Goal: Task Accomplishment & Management: Manage account settings

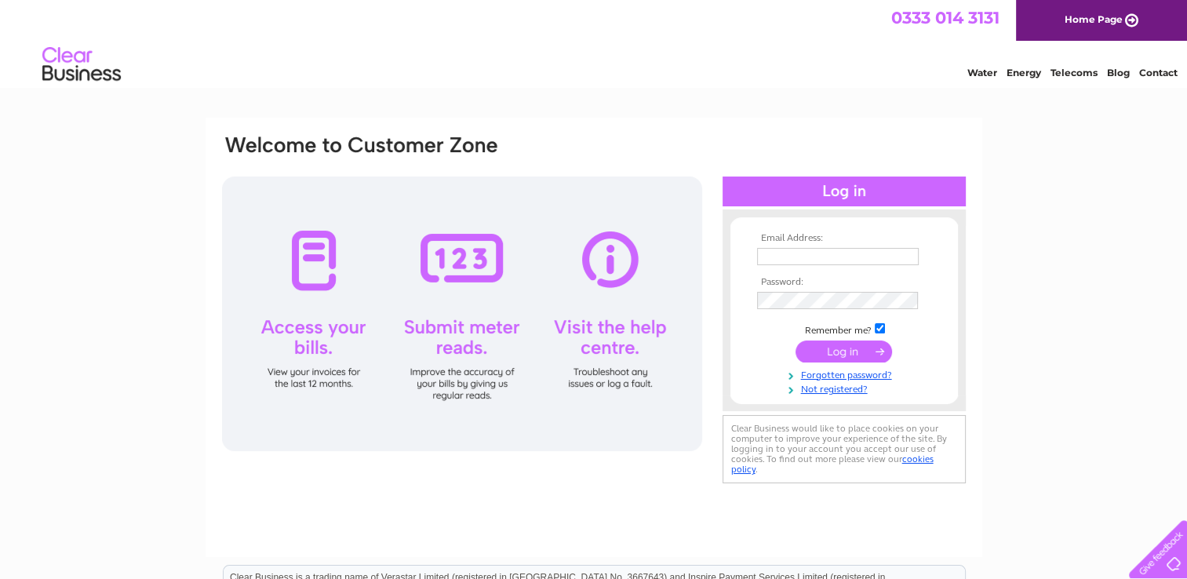
type input "[EMAIL_ADDRESS][DOMAIN_NAME]"
click at [859, 353] on input "submit" at bounding box center [843, 351] width 96 height 22
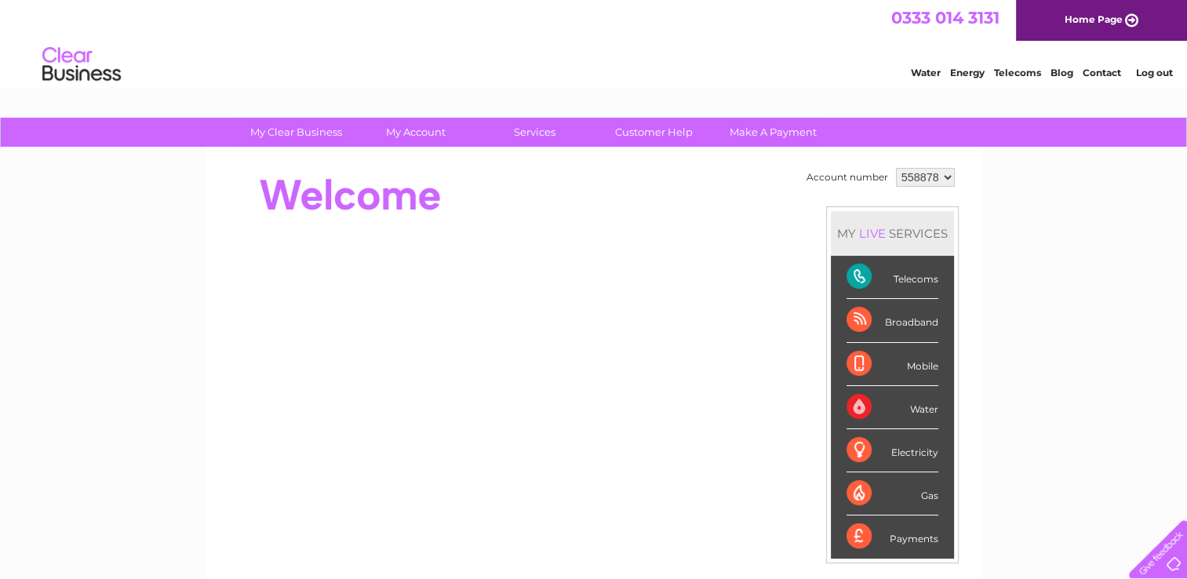
click at [932, 169] on select "558878 913112 917398 930584 966451" at bounding box center [925, 177] width 59 height 19
click at [1034, 136] on div "My Clear Business Login Details My Details My Preferences Link Account My Accou…" at bounding box center [593, 133] width 1187 height 31
click at [922, 171] on select "558878 913112 917398 930584 966451" at bounding box center [925, 177] width 59 height 19
click at [924, 180] on select "558878 913112 917398 930584 966451" at bounding box center [925, 177] width 59 height 19
click at [1051, 162] on div "My Clear Business Login Details My Details My Preferences Link Account My Accou…" at bounding box center [593, 559] width 1187 height 882
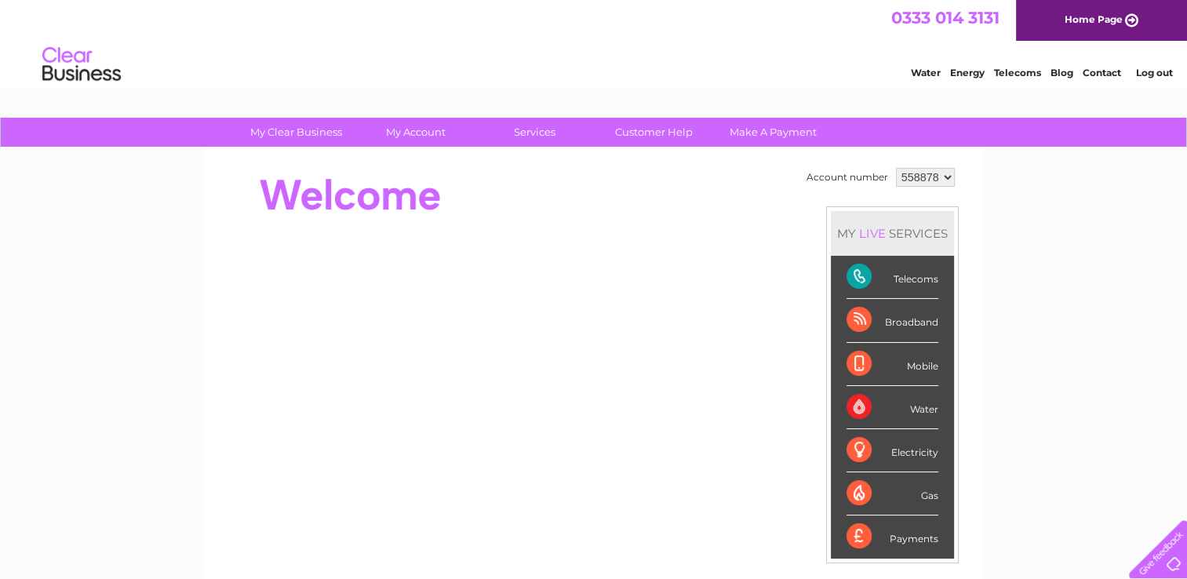
click at [1159, 70] on link "Log out" at bounding box center [1153, 73] width 37 height 12
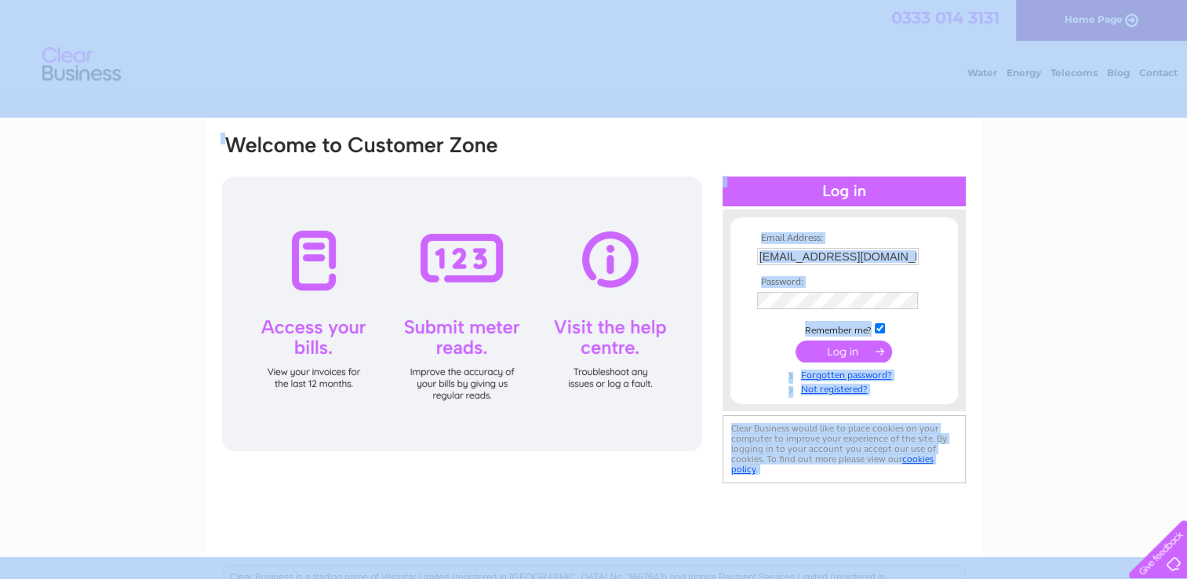
click at [891, 260] on input "purchaseledger@vetpartners.co.uk" at bounding box center [838, 256] width 162 height 17
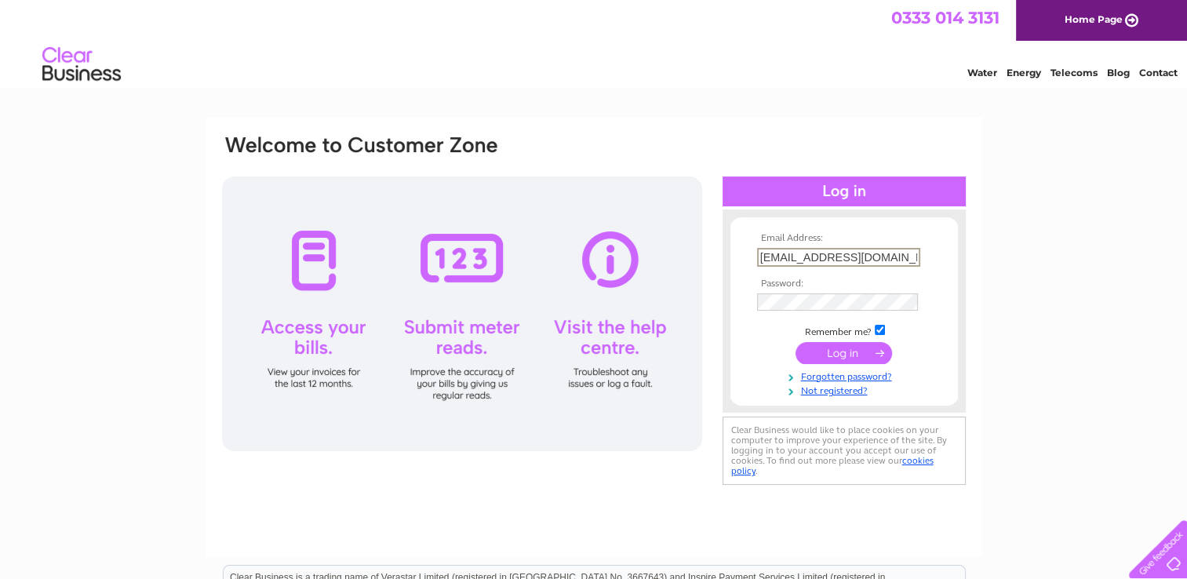
paste input "utilities"
type input "utilities@vetpartners.co.uk"
click at [864, 344] on input "submit" at bounding box center [843, 351] width 96 height 22
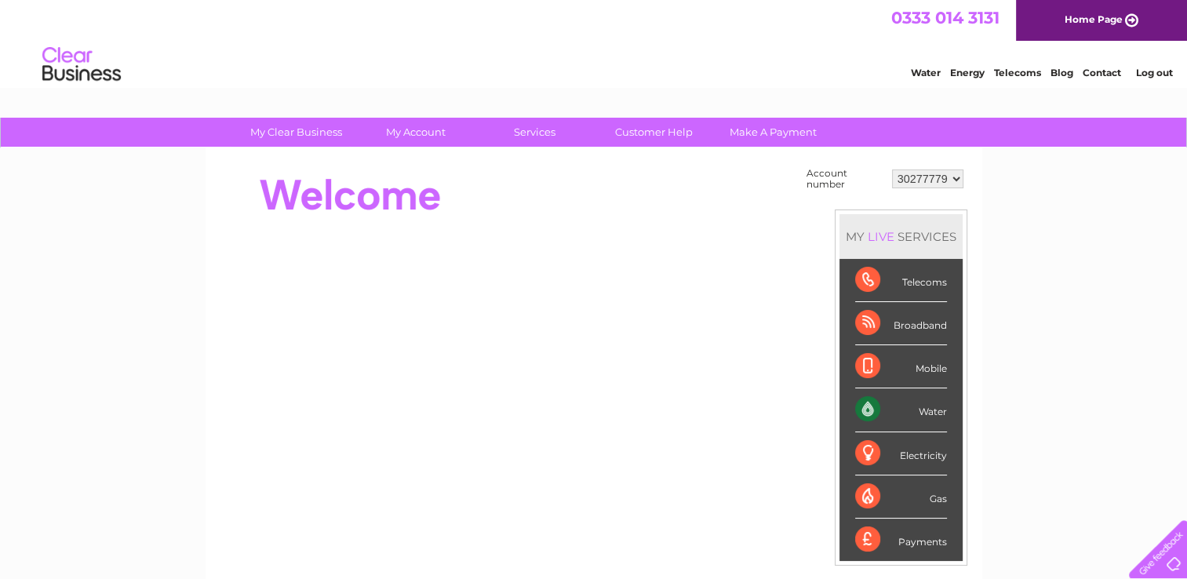
click at [925, 176] on select "30277779" at bounding box center [927, 178] width 71 height 19
click at [1013, 176] on div "My Clear Business Login Details My Details My Preferences Link Account My Accou…" at bounding box center [593, 560] width 1187 height 885
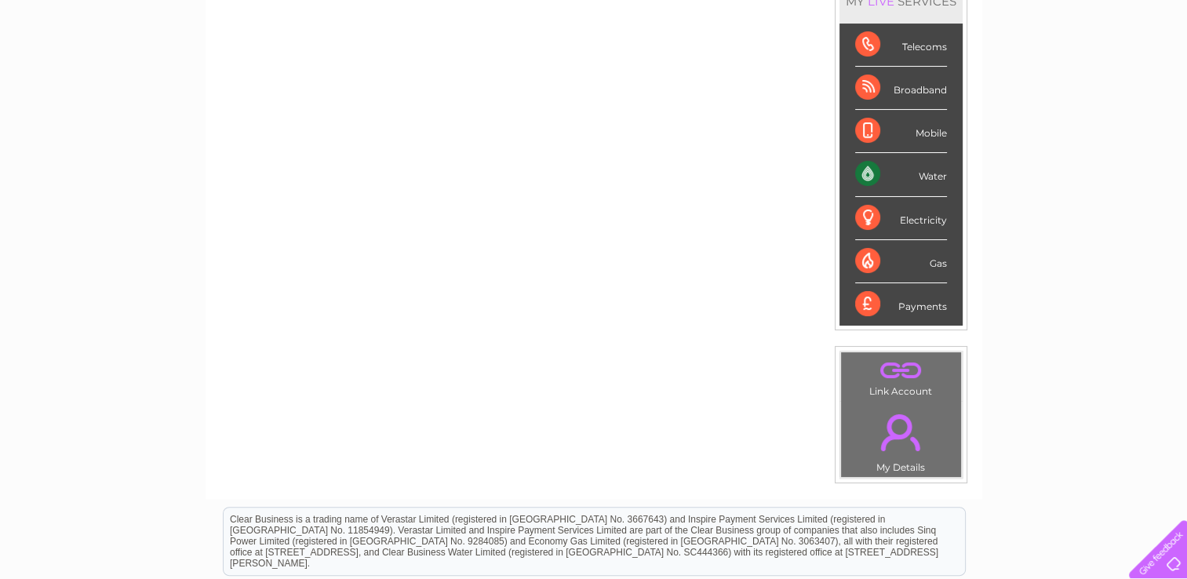
scroll to position [78, 0]
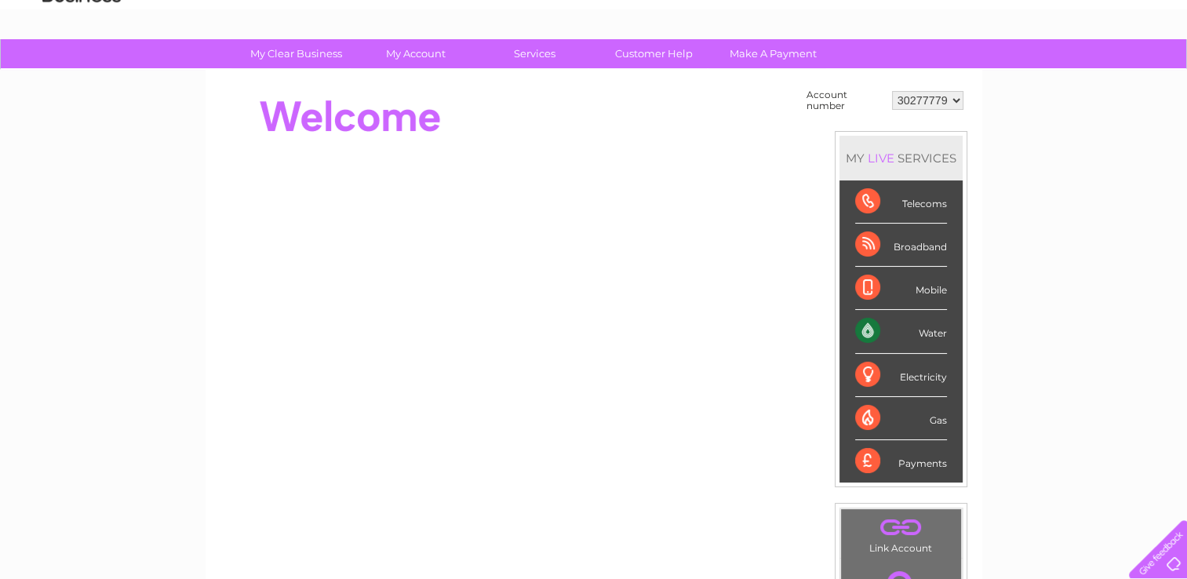
click at [913, 537] on link "." at bounding box center [901, 526] width 112 height 27
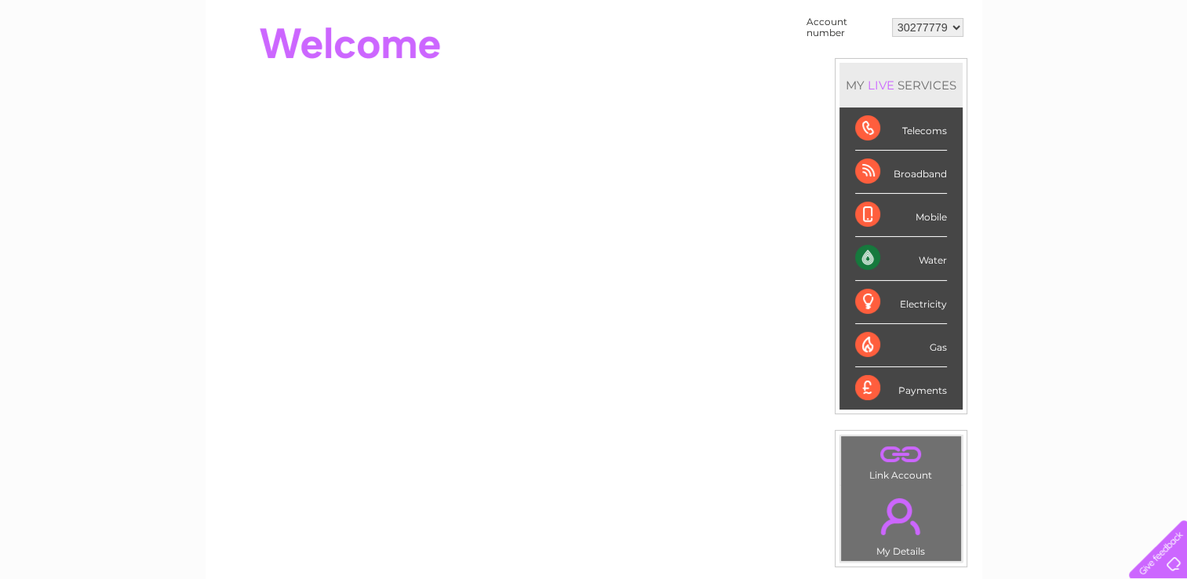
scroll to position [314, 0]
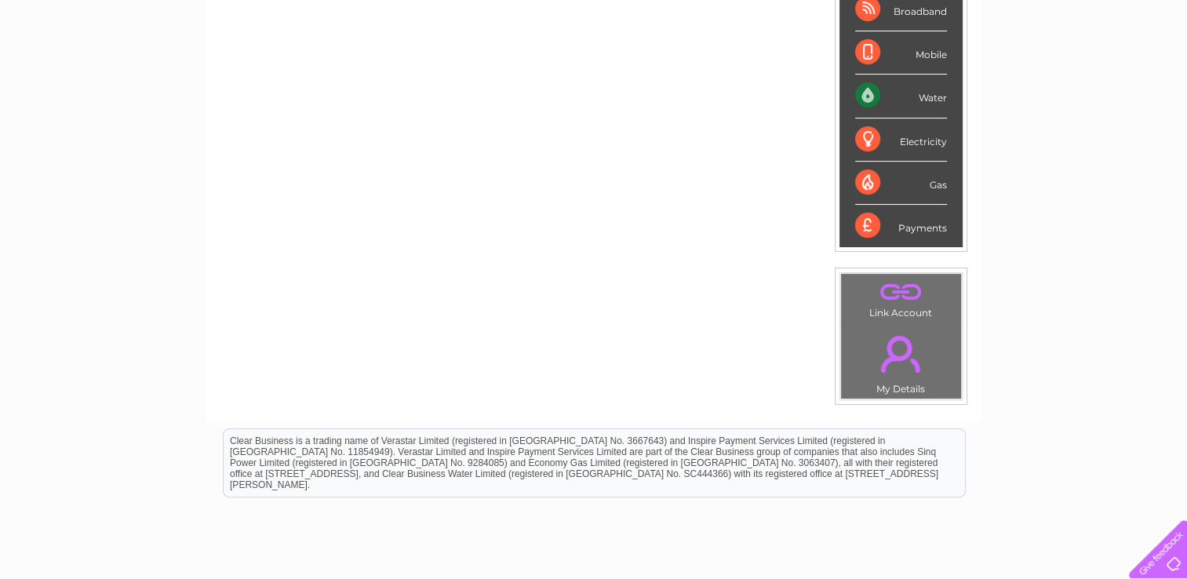
click at [895, 361] on link "." at bounding box center [901, 353] width 112 height 55
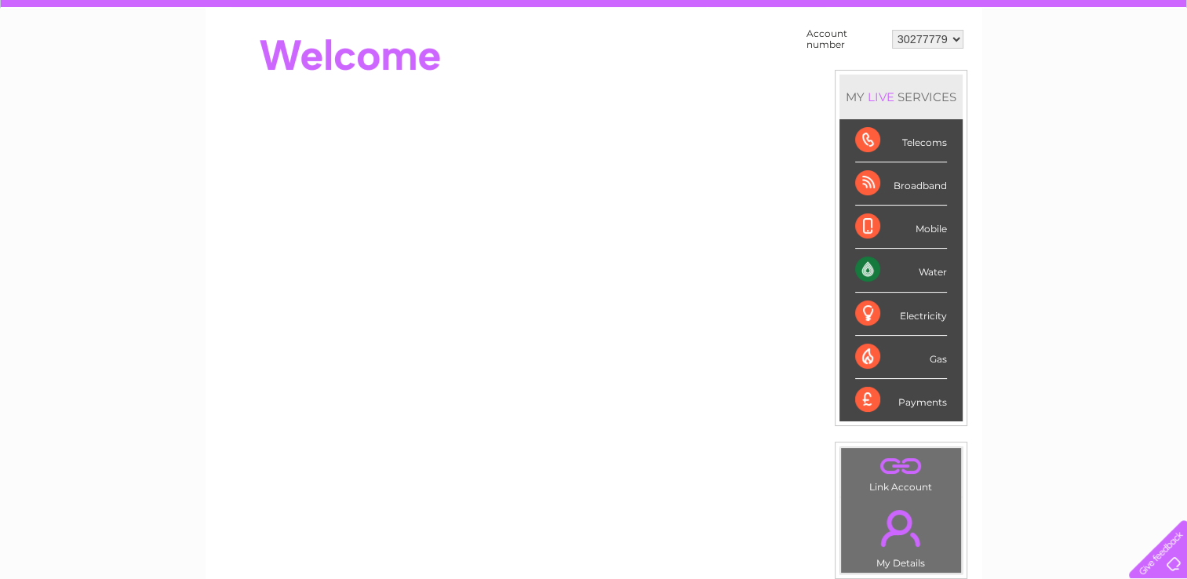
scroll to position [61, 0]
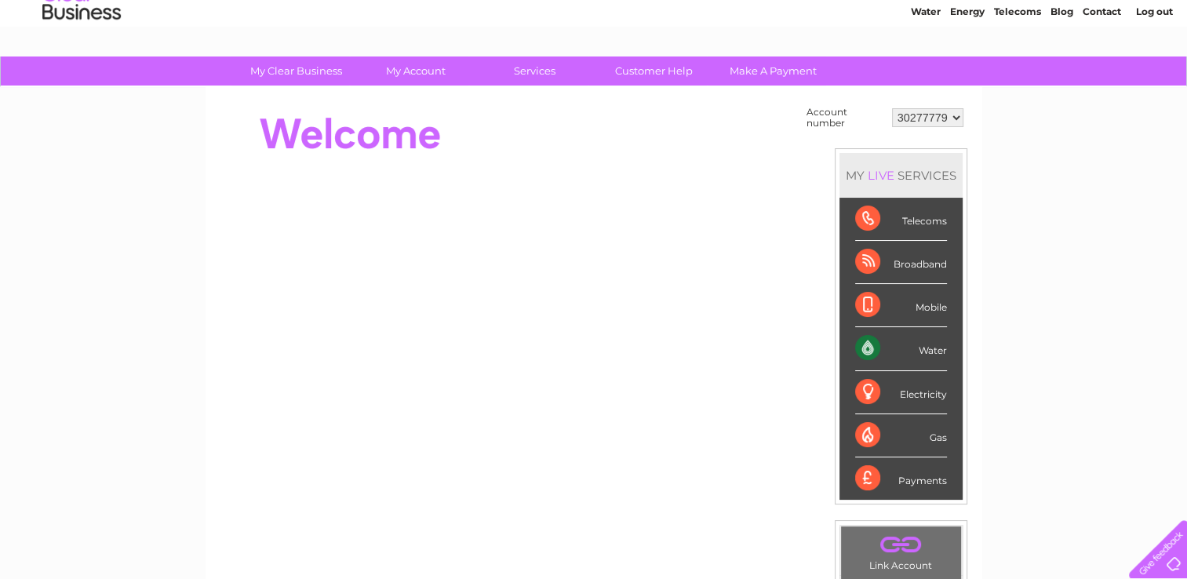
click at [920, 225] on div "Telecoms" at bounding box center [901, 219] width 92 height 43
click at [924, 118] on select "30277779" at bounding box center [927, 117] width 71 height 19
click at [892, 108] on select "30277779" at bounding box center [927, 117] width 71 height 19
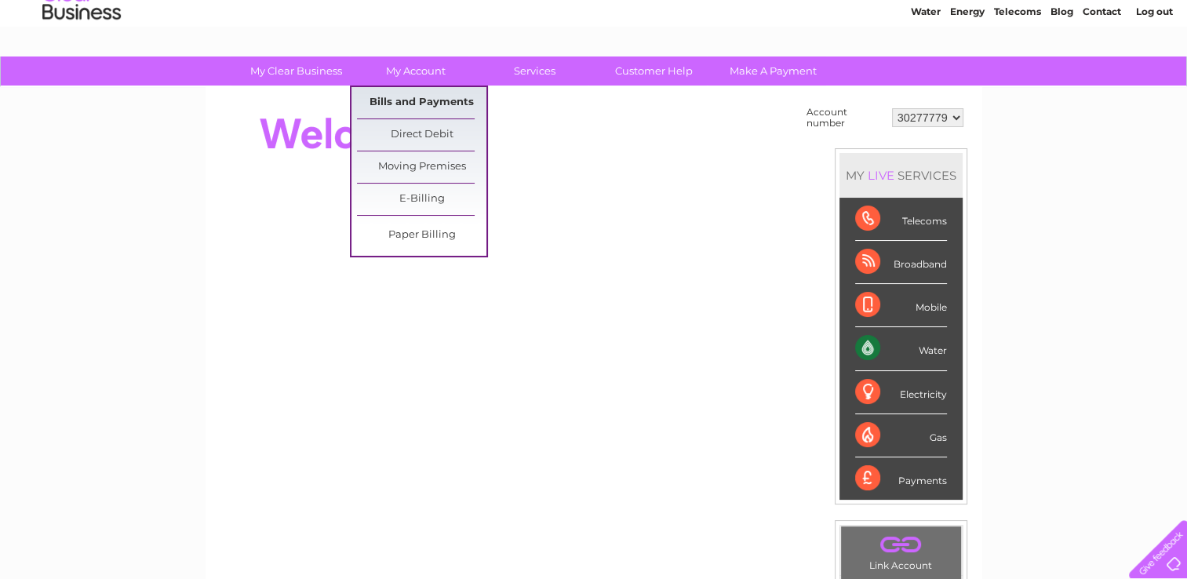
click at [433, 102] on link "Bills and Payments" at bounding box center [421, 102] width 129 height 31
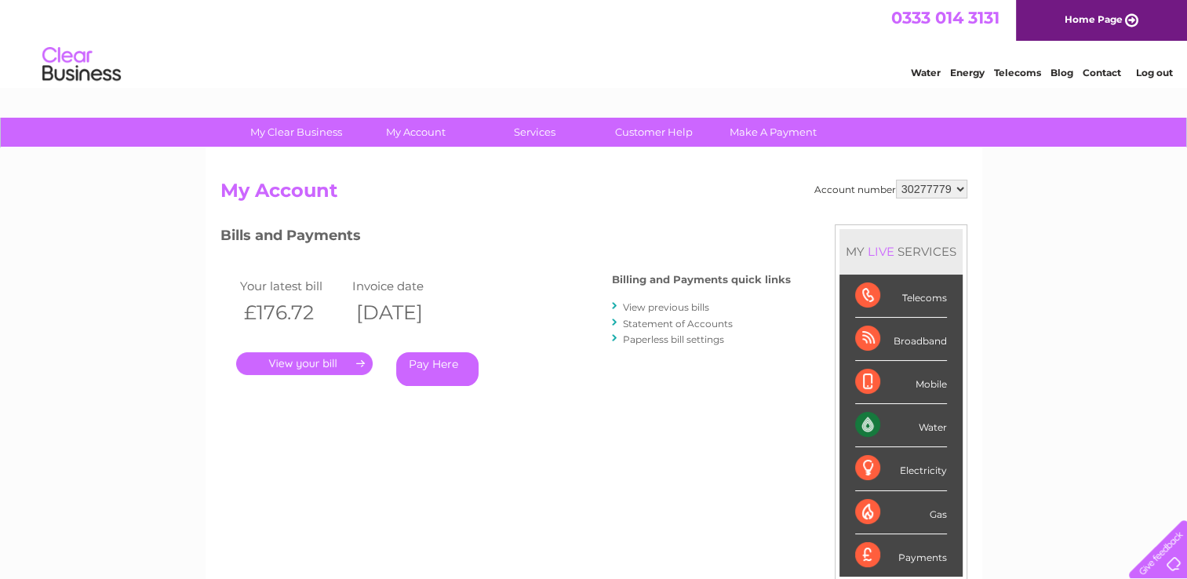
drag, startPoint x: 1073, startPoint y: 227, endPoint x: 1060, endPoint y: 234, distance: 14.0
click at [1073, 227] on div "My Clear Business Login Details My Details My Preferences Link Account My Accou…" at bounding box center [593, 527] width 1187 height 818
click at [1064, 338] on div "My Clear Business Login Details My Details My Preferences Link Account My Accou…" at bounding box center [593, 527] width 1187 height 818
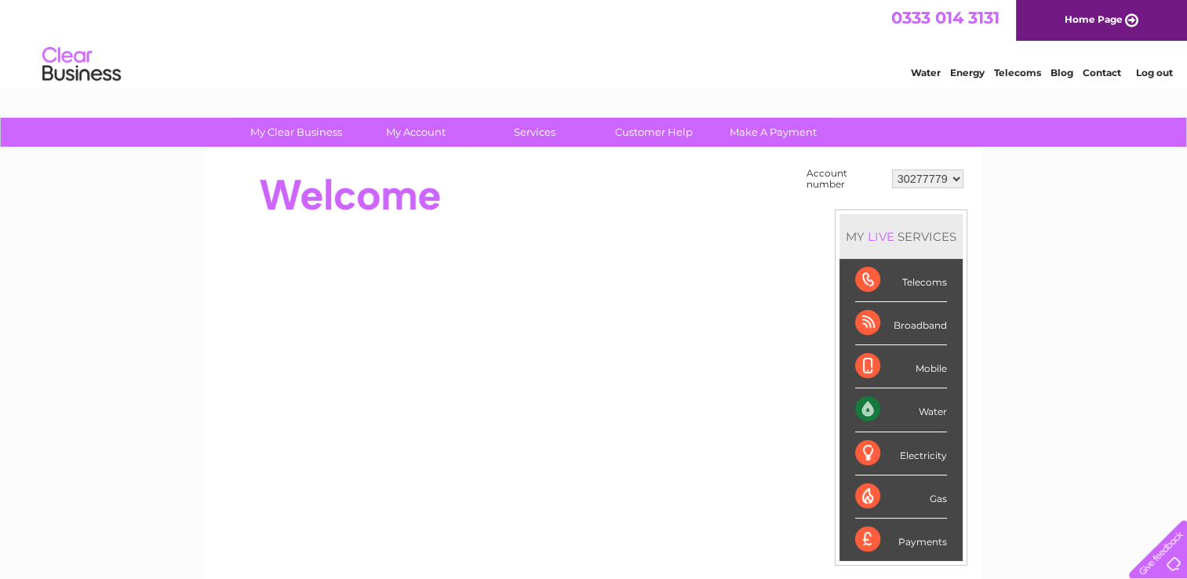
click at [950, 176] on select "30277779" at bounding box center [927, 178] width 71 height 19
click at [1161, 75] on link "Log out" at bounding box center [1153, 73] width 37 height 12
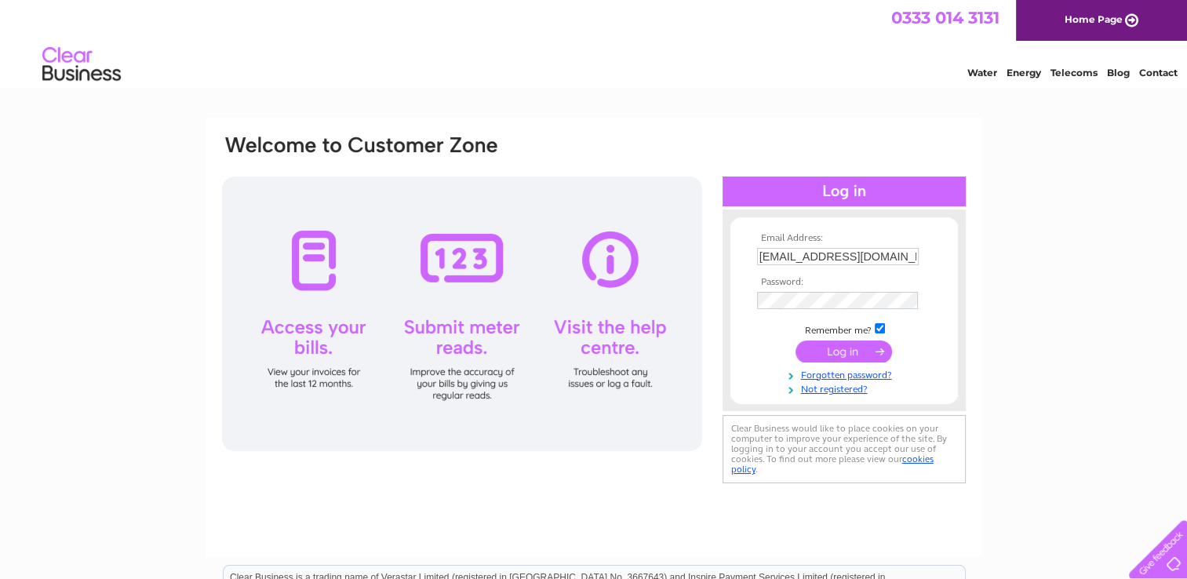
click at [846, 263] on input "[EMAIL_ADDRESS][DOMAIN_NAME]" at bounding box center [838, 256] width 162 height 17
paste input "purchaseledger"
type input "purchaseledger@vetpartners.co.uk"
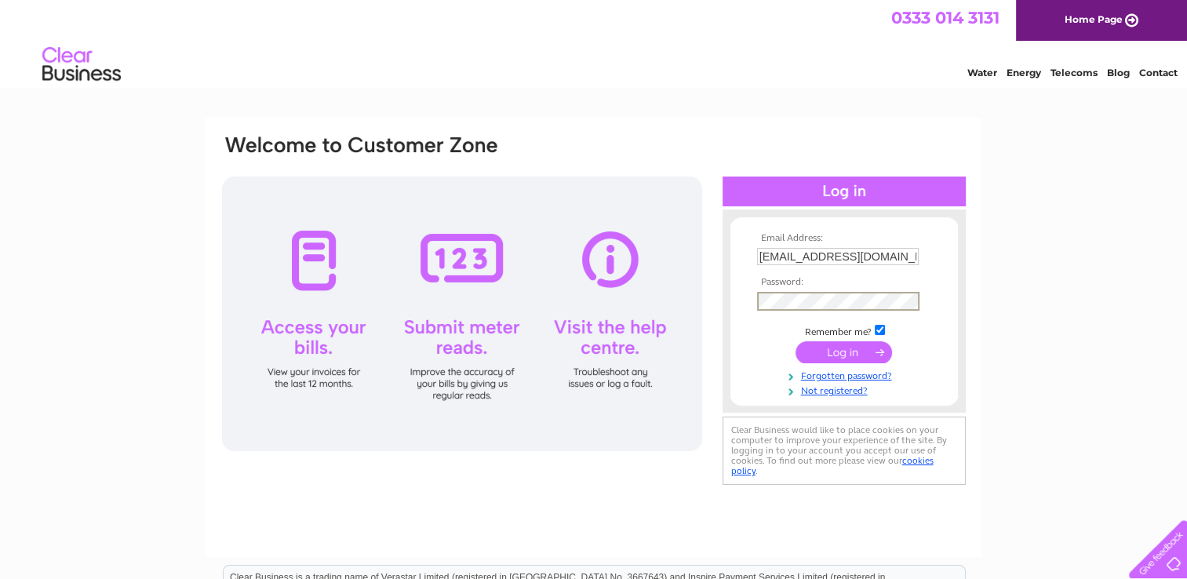
click at [856, 249] on input "purchaseledger@vetpartners.co.uk" at bounding box center [838, 256] width 162 height 17
click at [841, 351] on input "submit" at bounding box center [843, 351] width 96 height 22
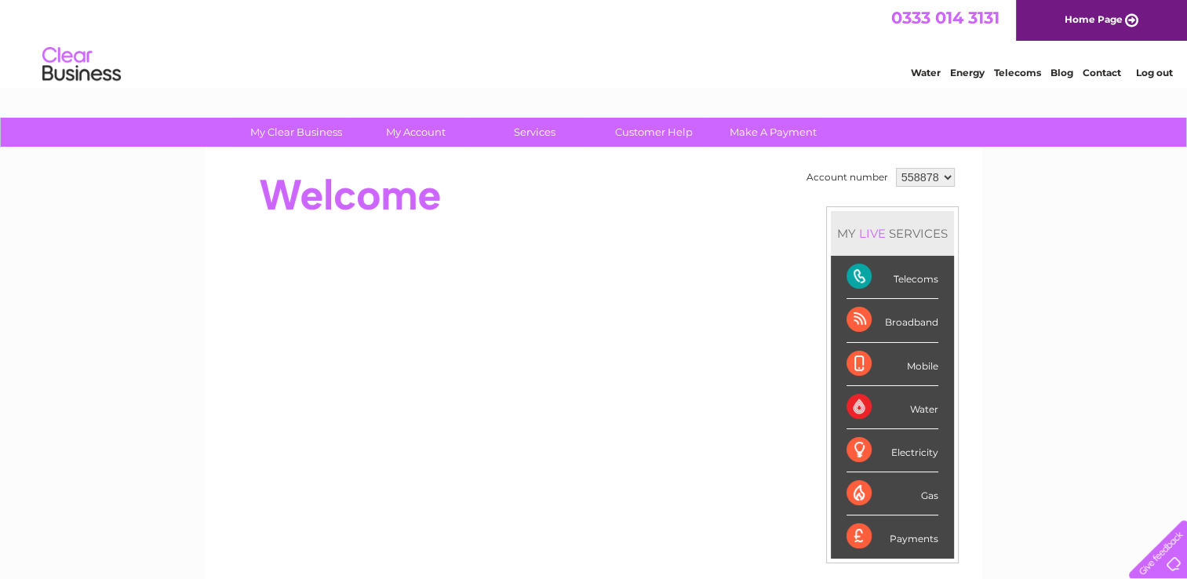
click at [936, 185] on select "558878 913112 917398 930584 966451" at bounding box center [925, 177] width 59 height 19
click at [721, 181] on div at bounding box center [505, 195] width 571 height 63
click at [934, 170] on select "558878 913112 917398 930584 966451" at bounding box center [925, 177] width 59 height 19
click at [989, 198] on div "My Clear Business Login Details My Details My Preferences Link Account My Accou…" at bounding box center [593, 559] width 1187 height 882
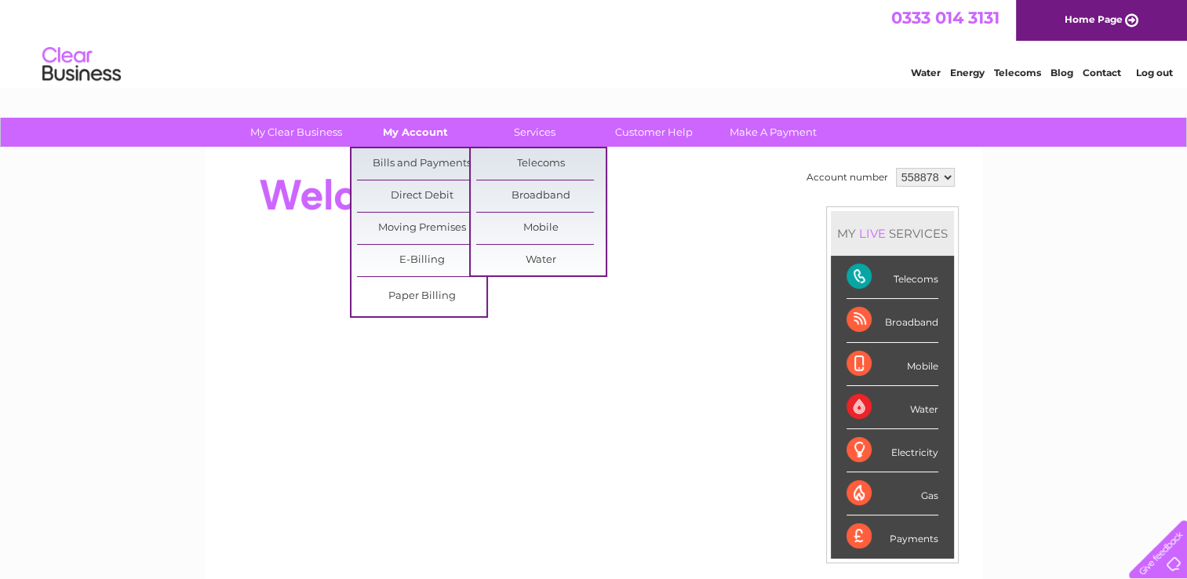
click at [424, 134] on link "My Account" at bounding box center [415, 132] width 129 height 29
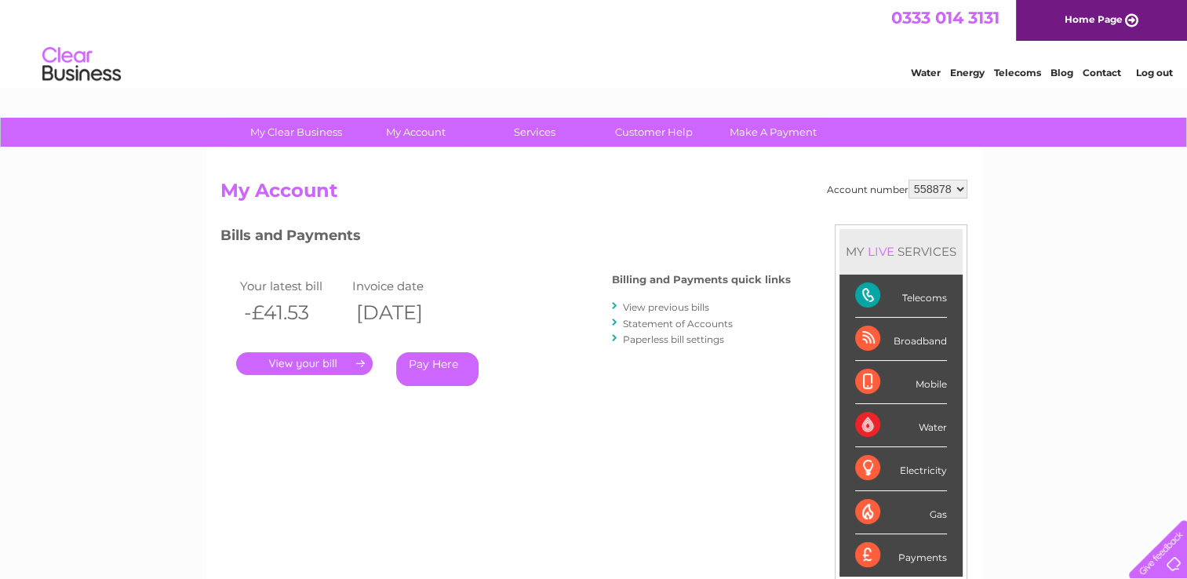
click at [946, 180] on select "558878 913112 917398 930584 966451" at bounding box center [937, 189] width 59 height 19
drag, startPoint x: 1089, startPoint y: 138, endPoint x: 1067, endPoint y: 127, distance: 23.9
click at [1089, 138] on div "My Clear Business Login Details My Details My Preferences Link Account My Accou…" at bounding box center [593, 133] width 1187 height 31
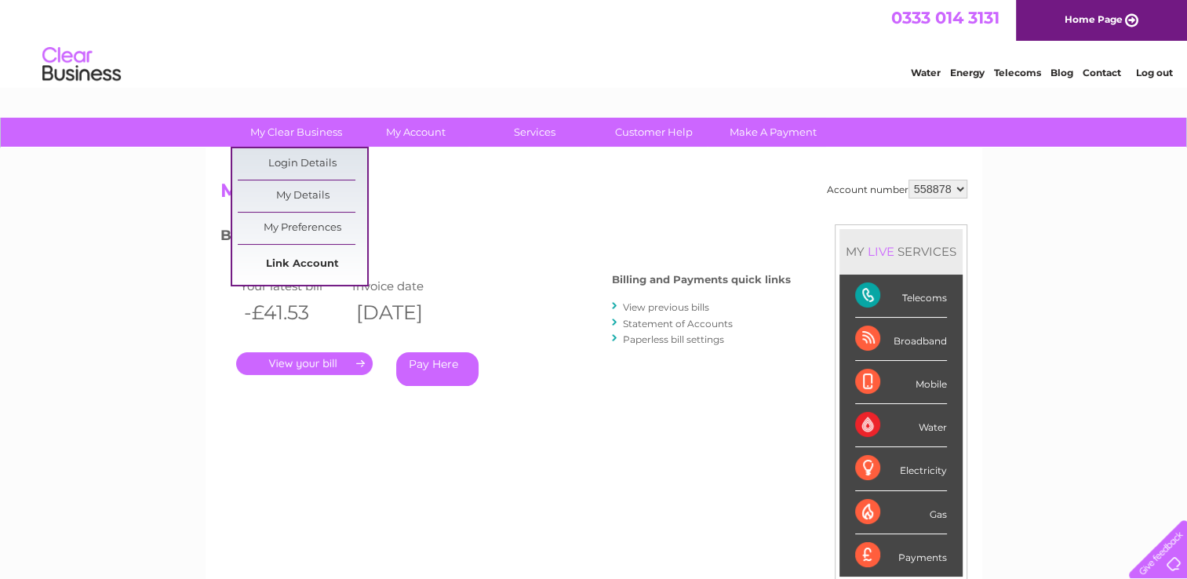
click at [310, 254] on link "Link Account" at bounding box center [302, 264] width 129 height 31
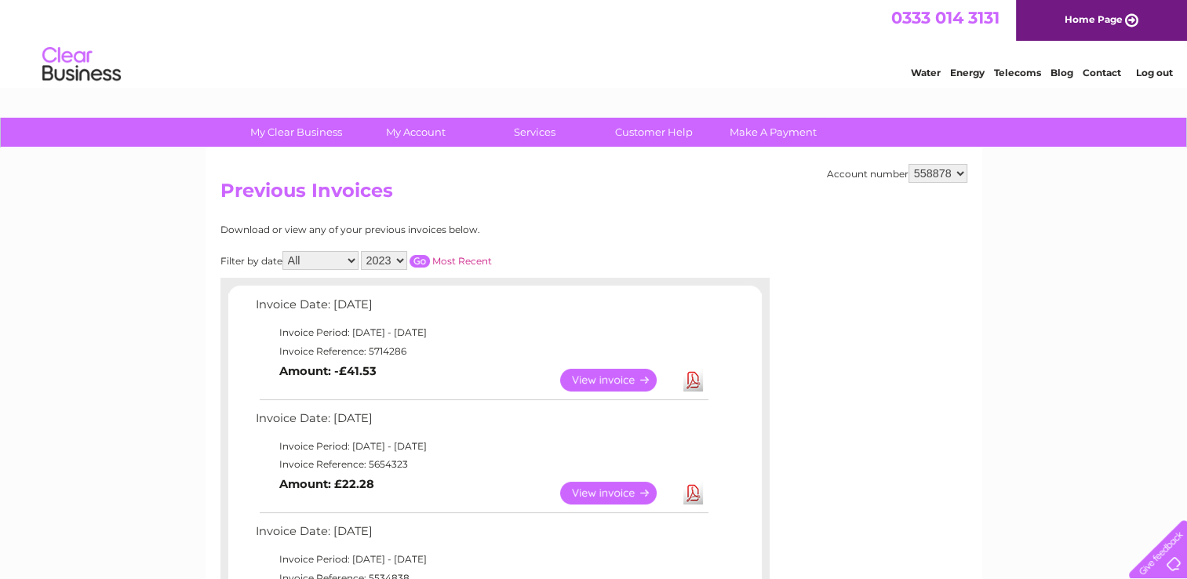
click at [604, 384] on link "View" at bounding box center [617, 380] width 115 height 23
click at [389, 347] on td "Invoice Reference: 5714286" at bounding box center [481, 351] width 459 height 19
copy td "5714286"
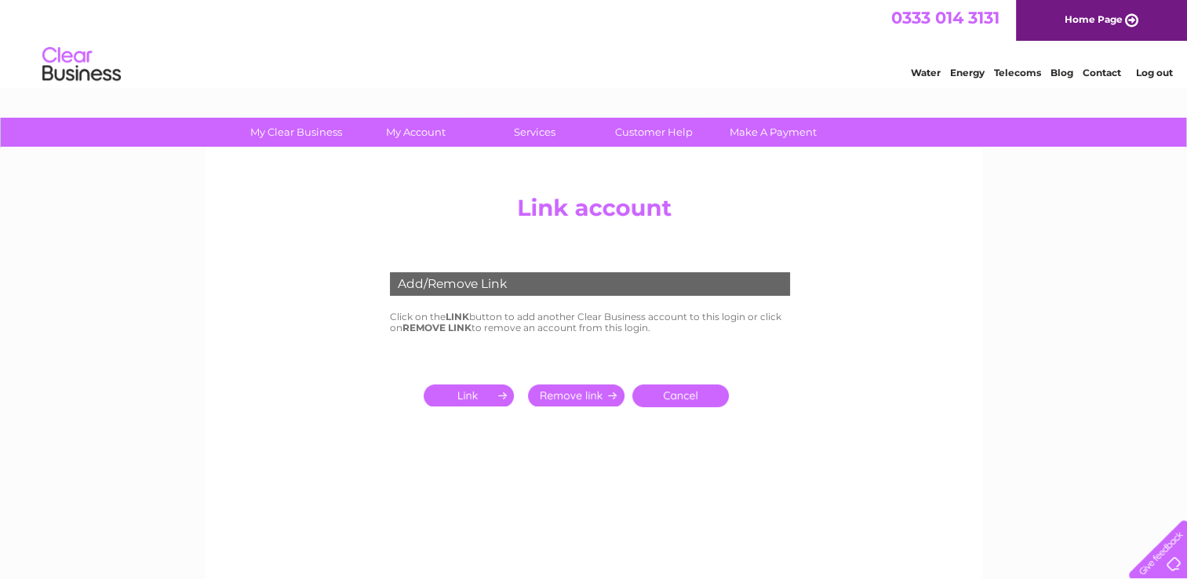
click at [474, 397] on input "submit" at bounding box center [472, 395] width 96 height 22
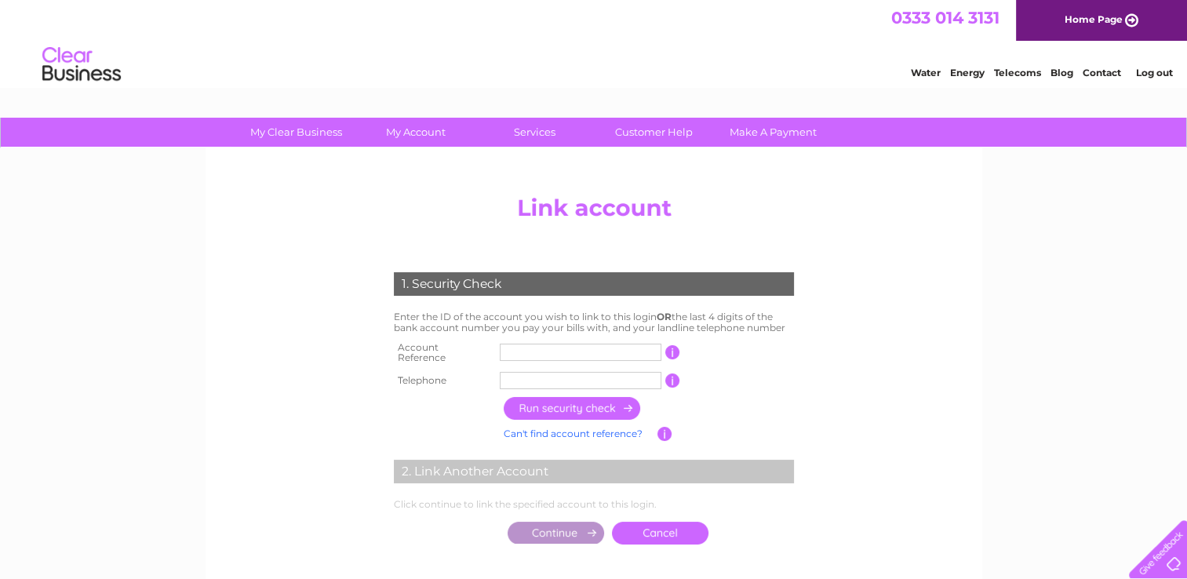
click at [573, 350] on input "text" at bounding box center [581, 352] width 162 height 17
click at [580, 372] on input "text" at bounding box center [581, 380] width 162 height 17
click at [675, 373] on input "button" at bounding box center [672, 380] width 15 height 14
click at [669, 374] on input "button" at bounding box center [672, 380] width 15 height 14
click at [542, 376] on input "text" at bounding box center [581, 380] width 162 height 17
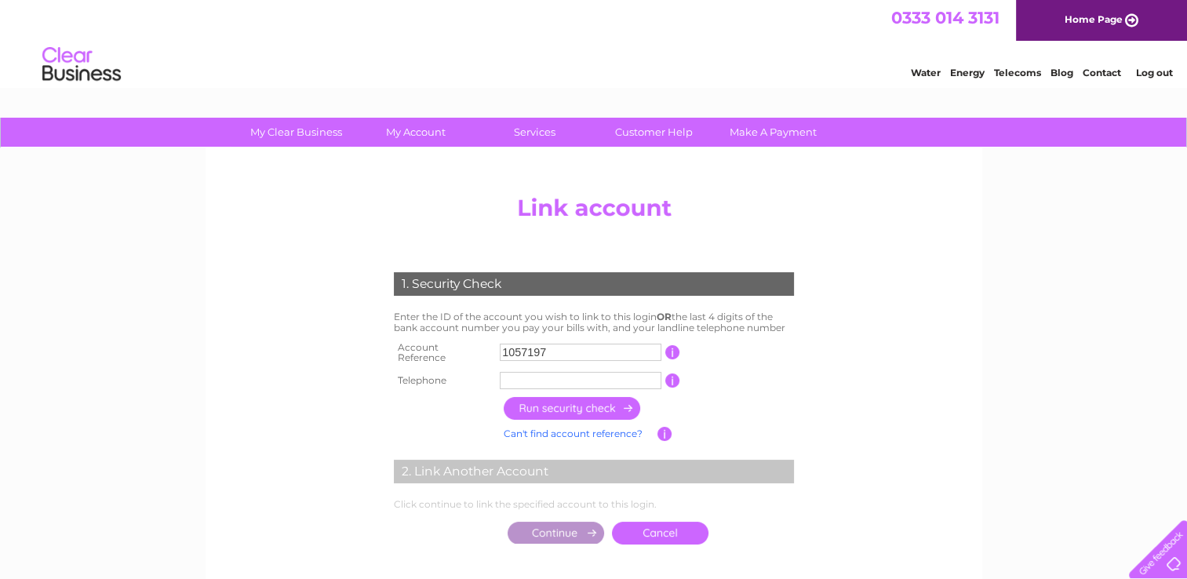
click at [552, 372] on input "text" at bounding box center [581, 380] width 162 height 17
click at [591, 406] on input "button" at bounding box center [573, 408] width 138 height 23
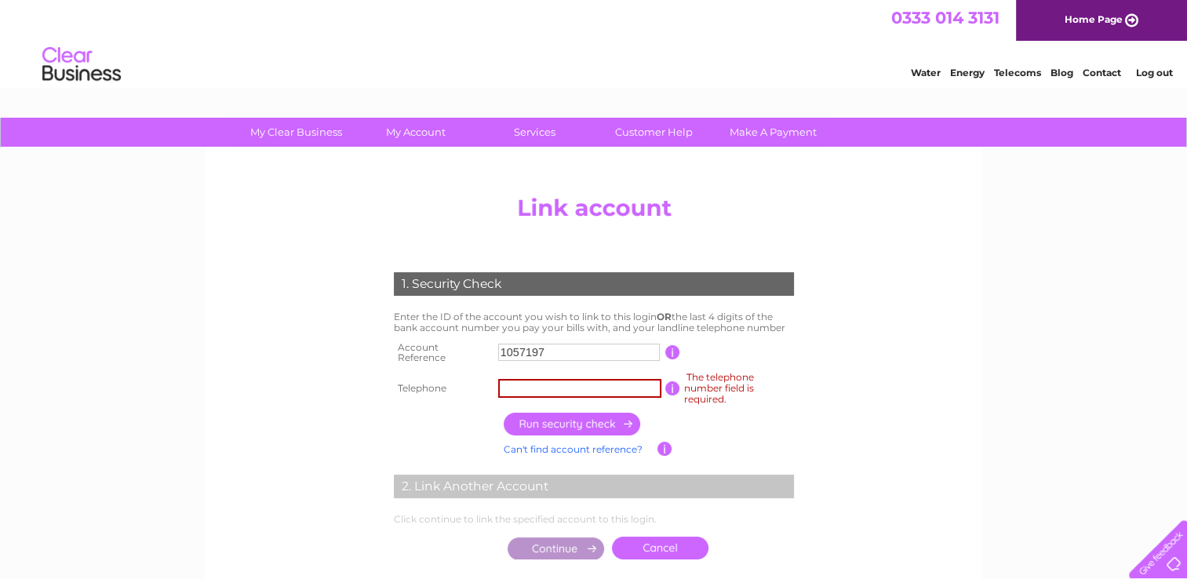
click at [605, 391] on input "text" at bounding box center [579, 388] width 163 height 19
drag, startPoint x: 568, startPoint y: 390, endPoint x: 571, endPoint y: 381, distance: 9.2
click at [570, 385] on input "text" at bounding box center [579, 388] width 163 height 19
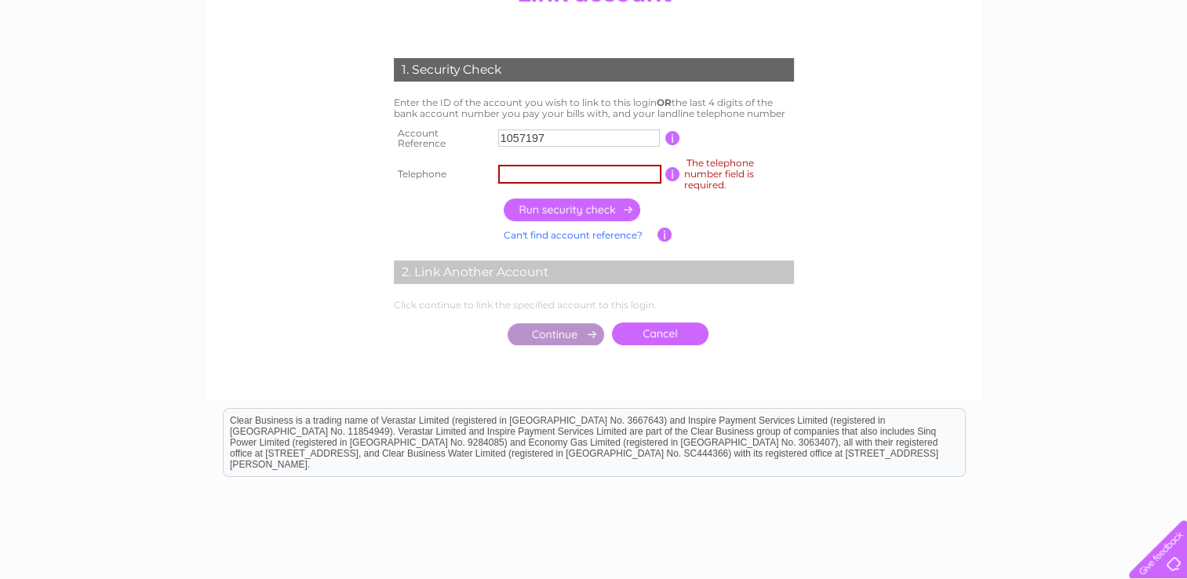
scroll to position [235, 0]
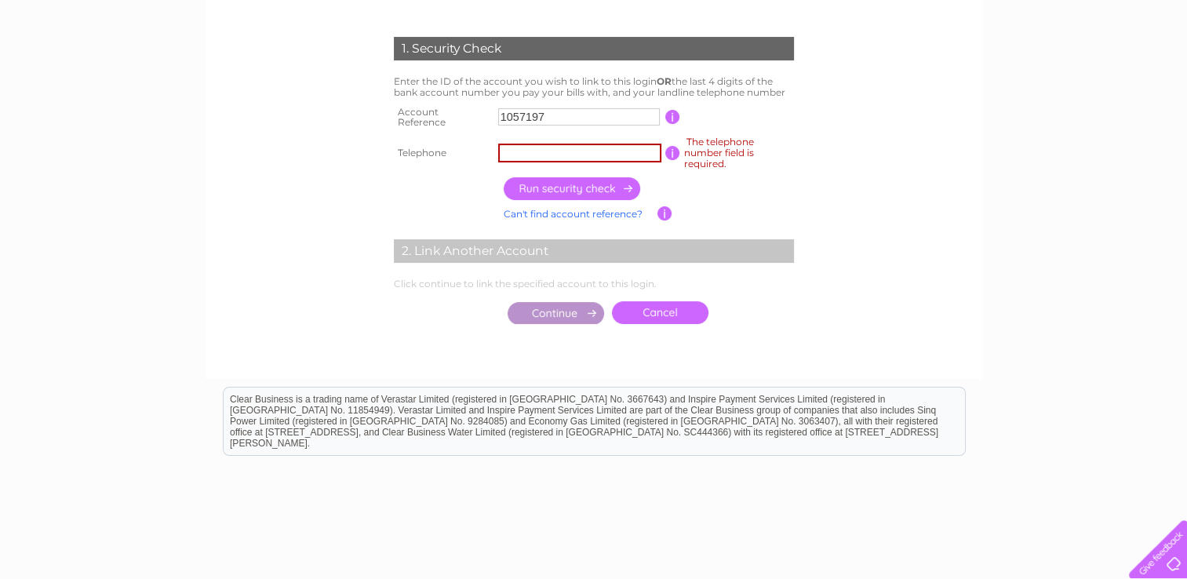
click at [606, 215] on link "Can't find account reference?" at bounding box center [573, 214] width 139 height 12
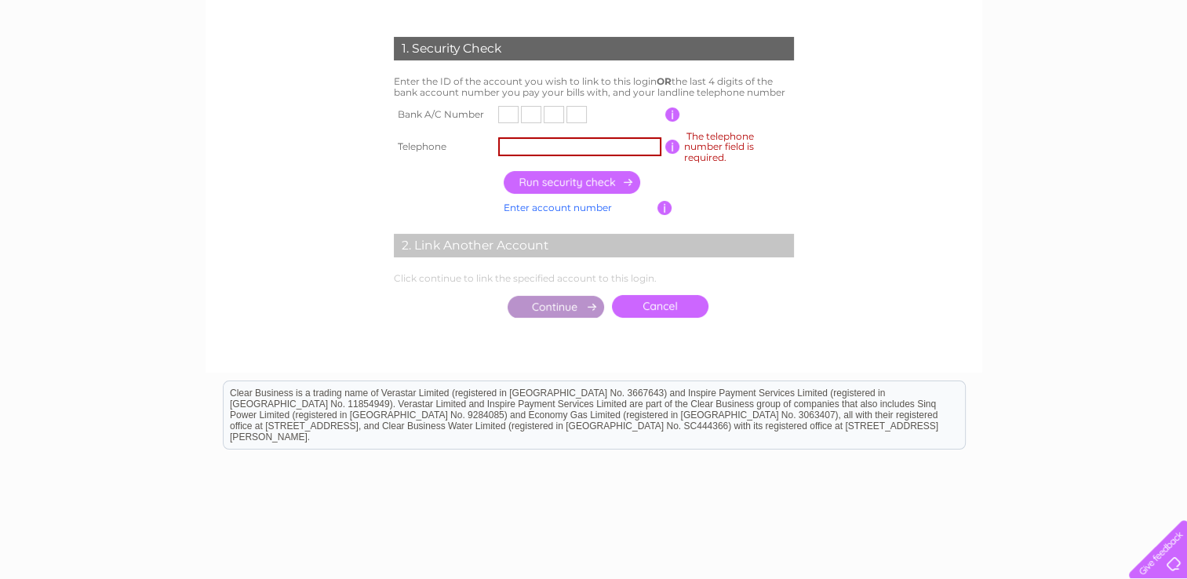
scroll to position [157, 0]
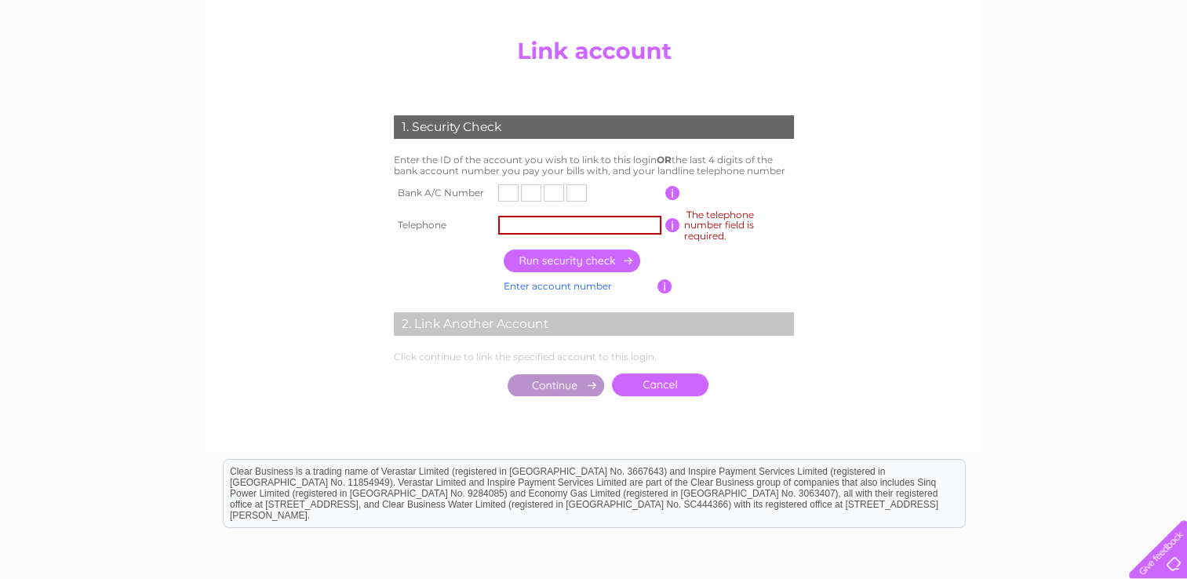
click at [572, 284] on link "Enter account number" at bounding box center [558, 286] width 108 height 12
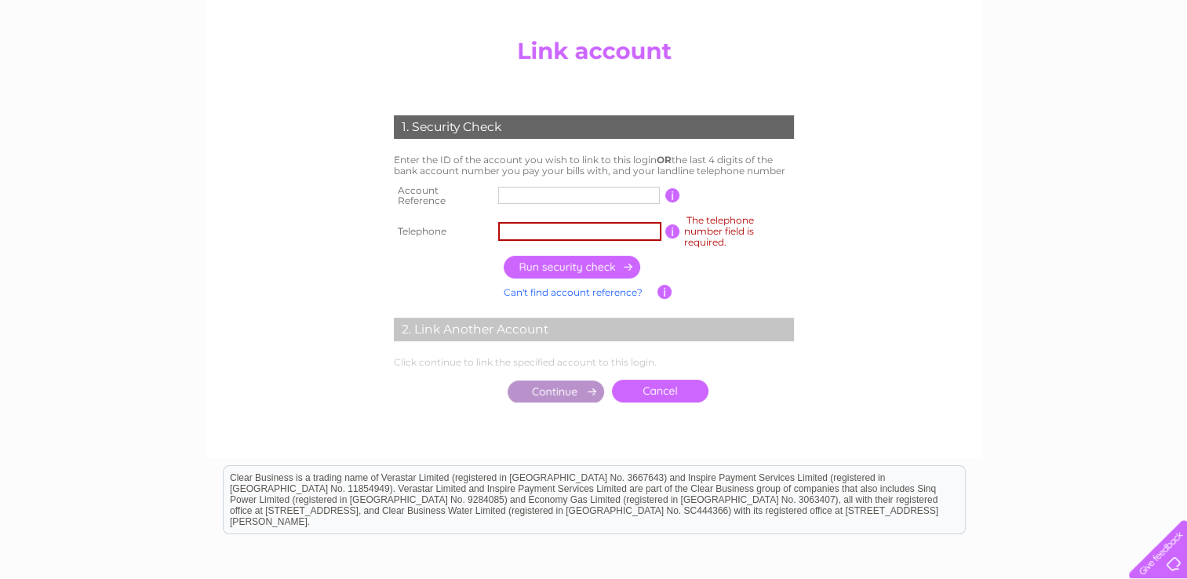
click at [543, 194] on input "text" at bounding box center [579, 195] width 162 height 17
paste input "1"
click at [547, 196] on input "text" at bounding box center [579, 195] width 162 height 17
type input "1057197"
click at [670, 228] on input "button" at bounding box center [672, 231] width 15 height 14
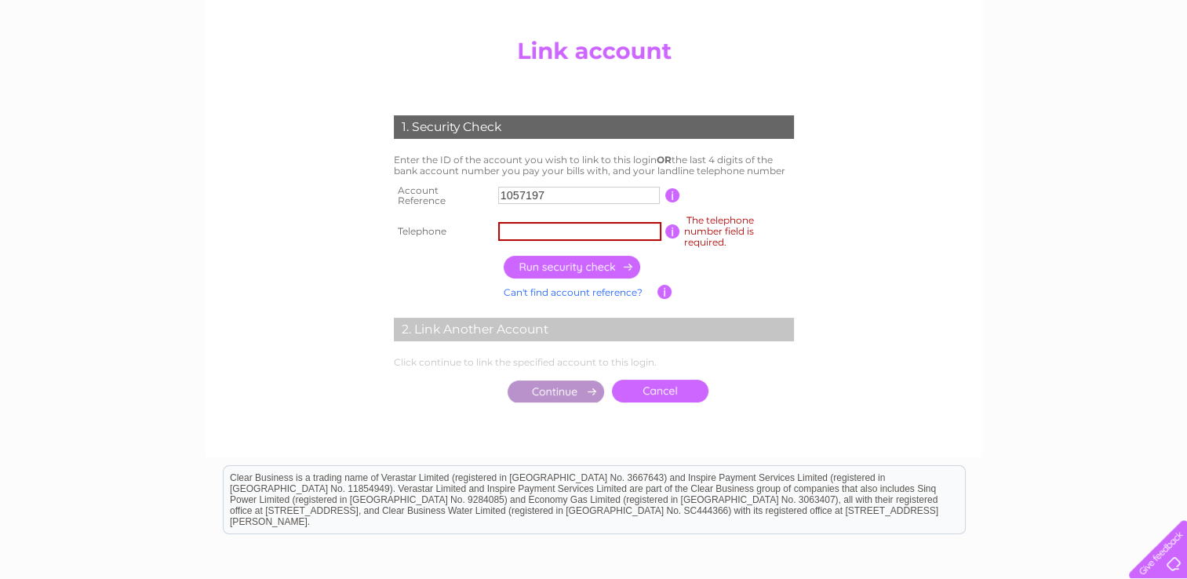
click at [615, 231] on input "text" at bounding box center [579, 231] width 163 height 19
type input "0"
click at [640, 224] on input "text" at bounding box center [579, 231] width 163 height 19
click at [633, 231] on input "text" at bounding box center [579, 231] width 163 height 19
click at [576, 231] on input "text" at bounding box center [579, 231] width 163 height 19
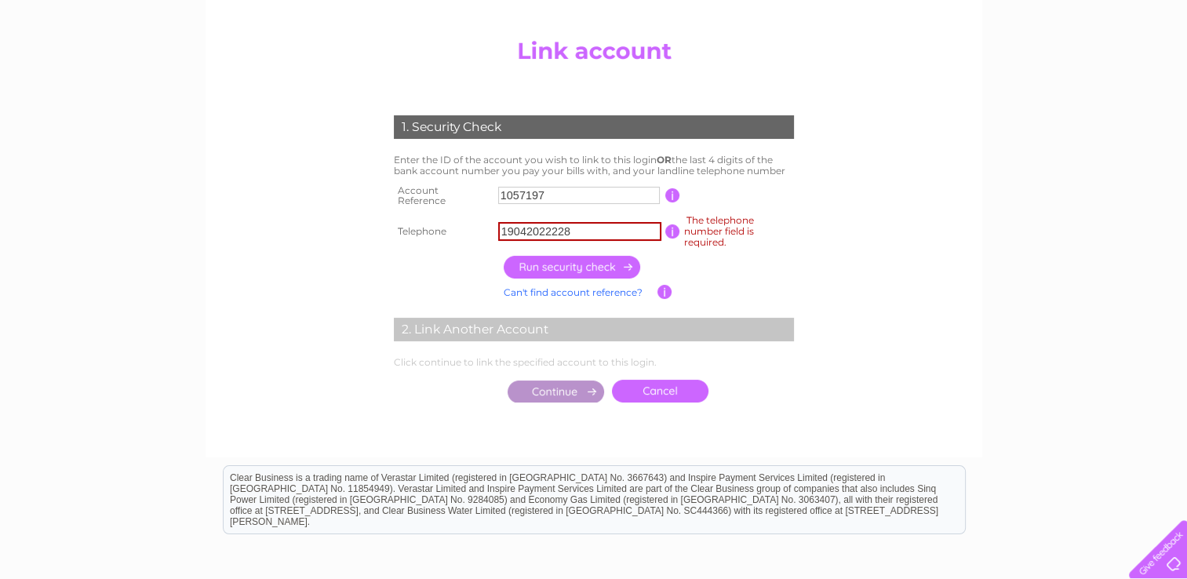
type input "19042022228"
click at [599, 260] on input "button" at bounding box center [573, 267] width 138 height 23
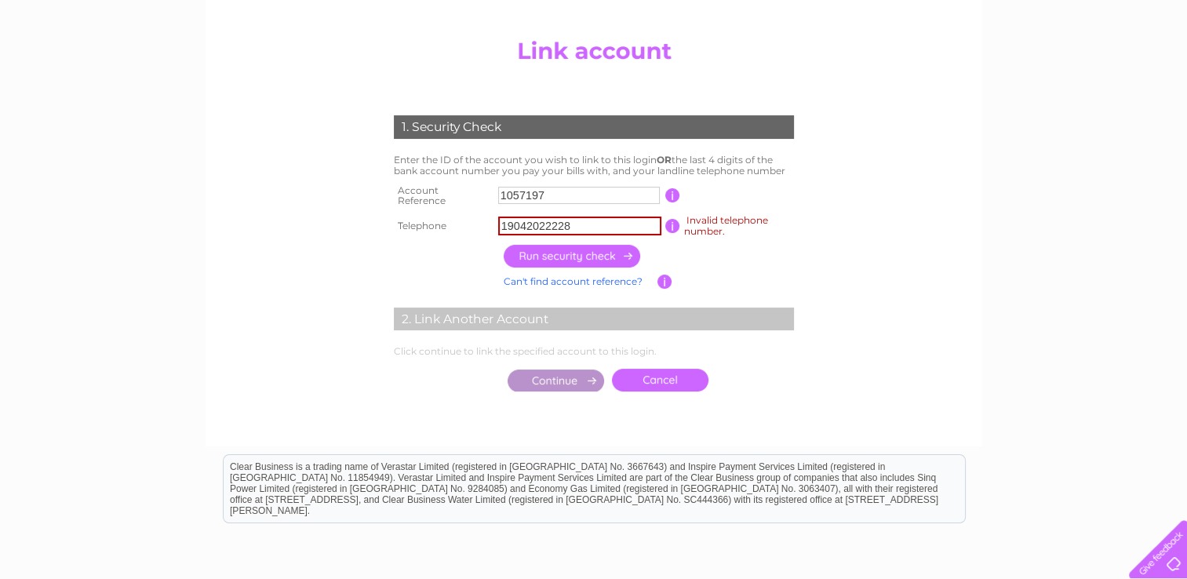
click at [617, 253] on input "button" at bounding box center [573, 256] width 138 height 23
drag, startPoint x: 581, startPoint y: 225, endPoint x: 460, endPoint y: 225, distance: 120.8
click at [460, 225] on tr "Telephone 19042022228 Invalid telephone number. 1 of the landline telephone num…" at bounding box center [594, 226] width 408 height 30
click at [569, 216] on input "text" at bounding box center [579, 225] width 163 height 19
click at [569, 219] on input "text" at bounding box center [579, 225] width 163 height 19
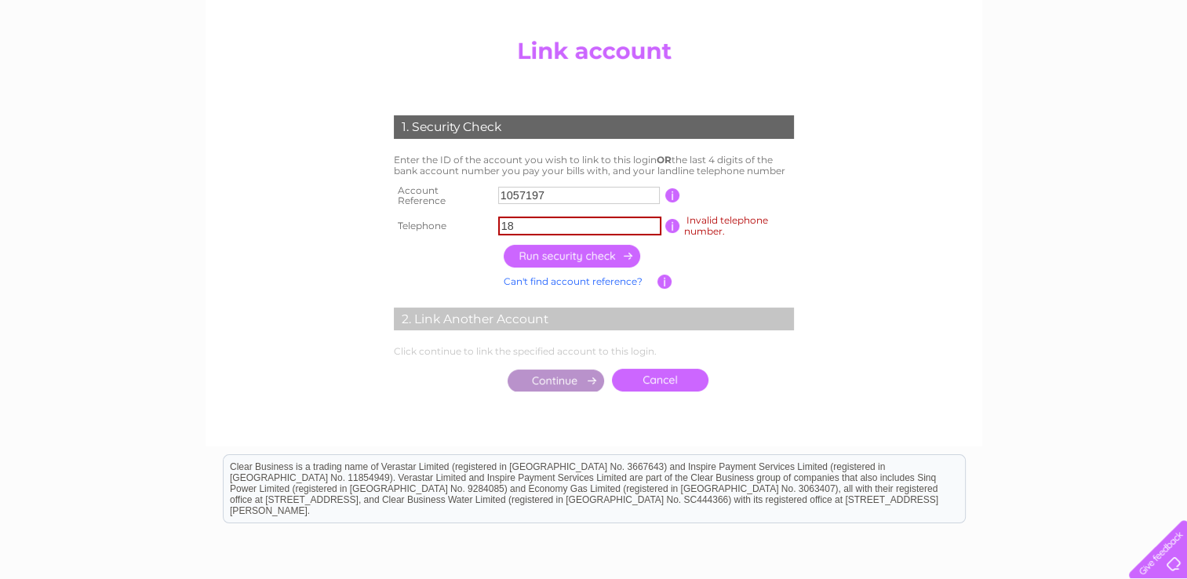
type input "18"
click at [956, 216] on center "Add/Remove Link Click on the LINK button to add another Clear Business account …" at bounding box center [593, 231] width 747 height 400
drag, startPoint x: 574, startPoint y: 224, endPoint x: 471, endPoint y: 224, distance: 102.7
click at [471, 224] on tr "Telephone 18 Invalid telephone number. 1 of the landline telephone numbers you …" at bounding box center [594, 226] width 408 height 30
click at [613, 281] on link "Can't find account reference?" at bounding box center [573, 281] width 139 height 12
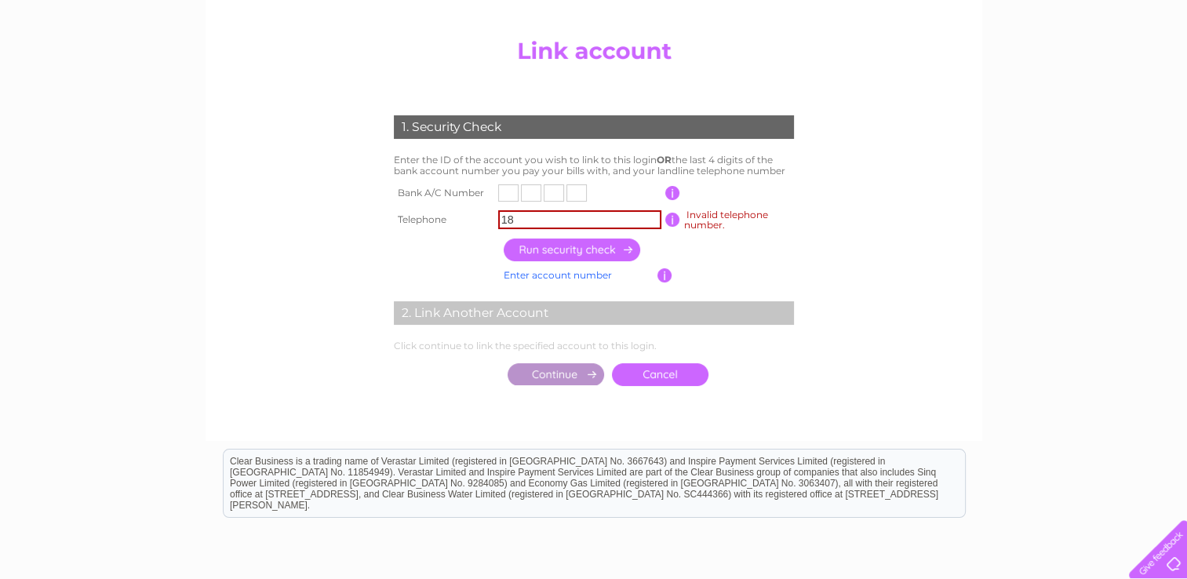
click at [573, 271] on link "Enter account number" at bounding box center [558, 275] width 108 height 12
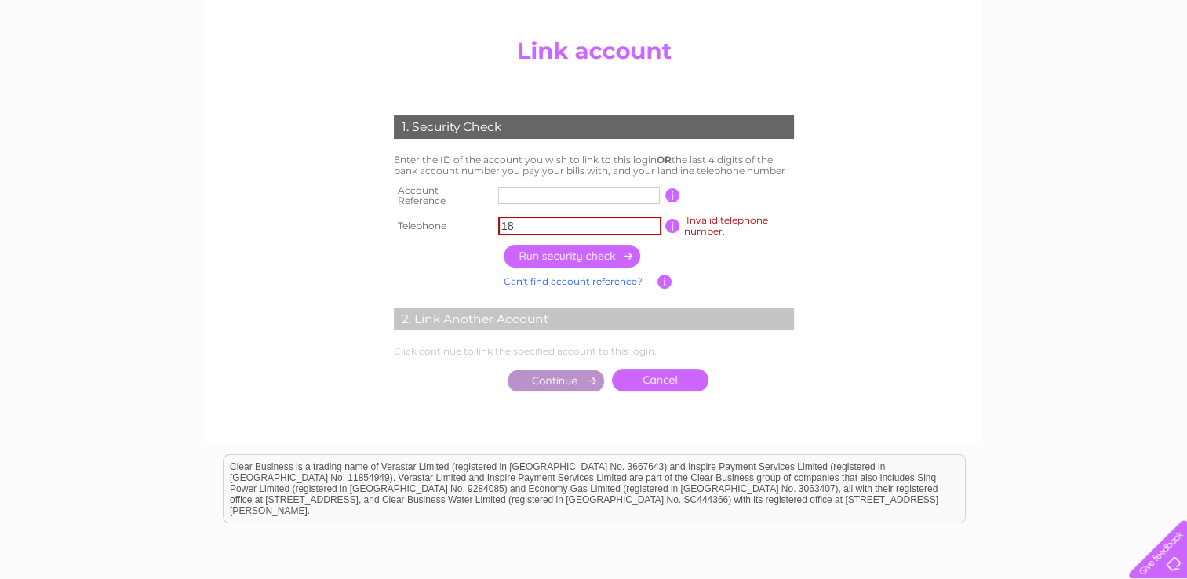
click at [574, 200] on input "text" at bounding box center [579, 195] width 162 height 17
drag, startPoint x: 571, startPoint y: 201, endPoint x: 573, endPoint y: 193, distance: 8.0
click at [573, 197] on input "text" at bounding box center [579, 195] width 162 height 17
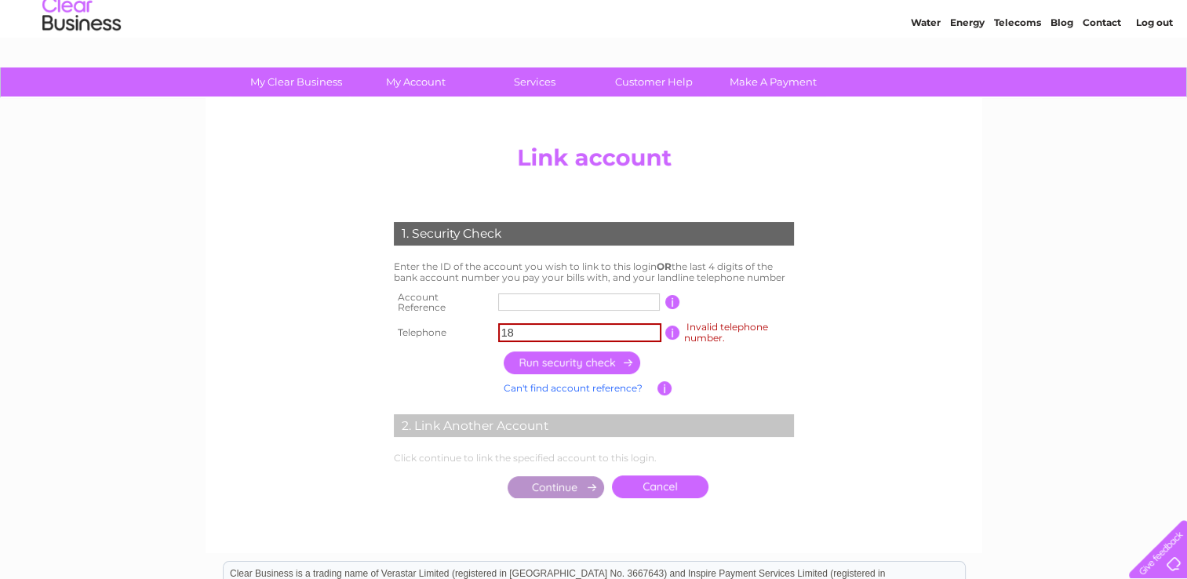
scroll to position [0, 0]
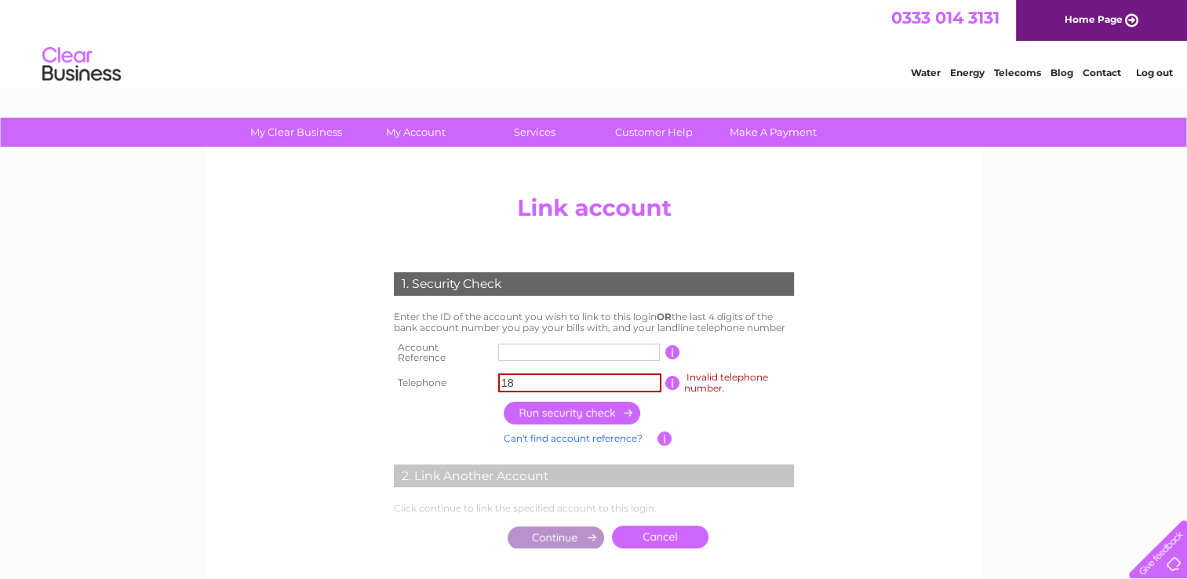
drag, startPoint x: 1157, startPoint y: 70, endPoint x: 1145, endPoint y: 68, distance: 11.9
click at [1157, 70] on link "Log out" at bounding box center [1153, 73] width 37 height 12
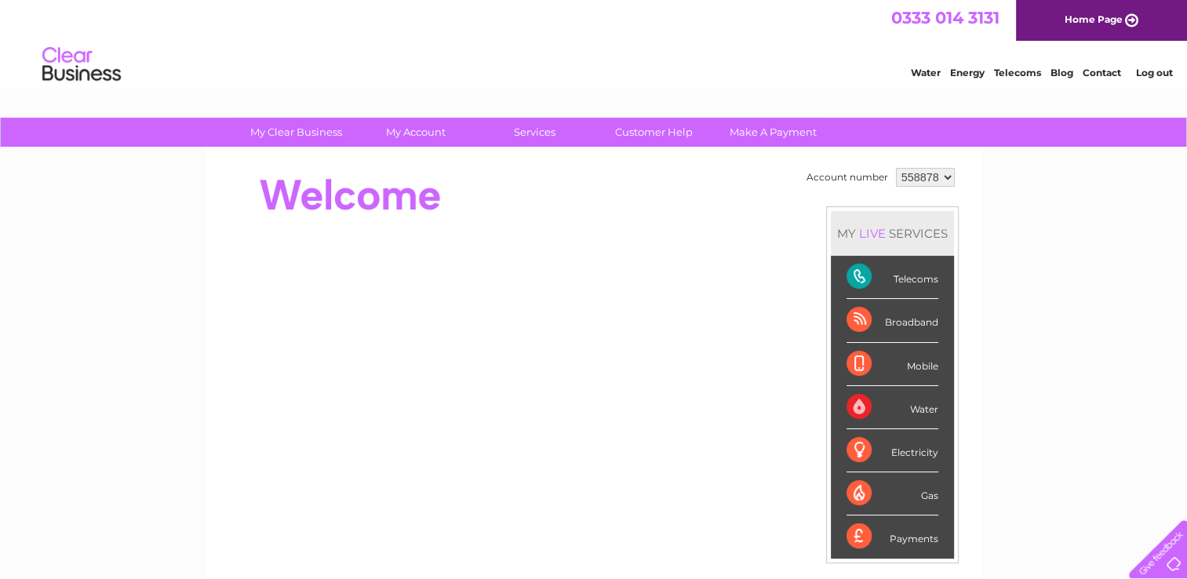
click at [941, 173] on select "558878 913112 917398 930584 966451" at bounding box center [925, 177] width 59 height 19
click at [922, 178] on select "558878 913112 917398 930584 966451" at bounding box center [925, 177] width 59 height 19
click at [896, 168] on select "558878 913112 917398 930584 966451" at bounding box center [925, 177] width 59 height 19
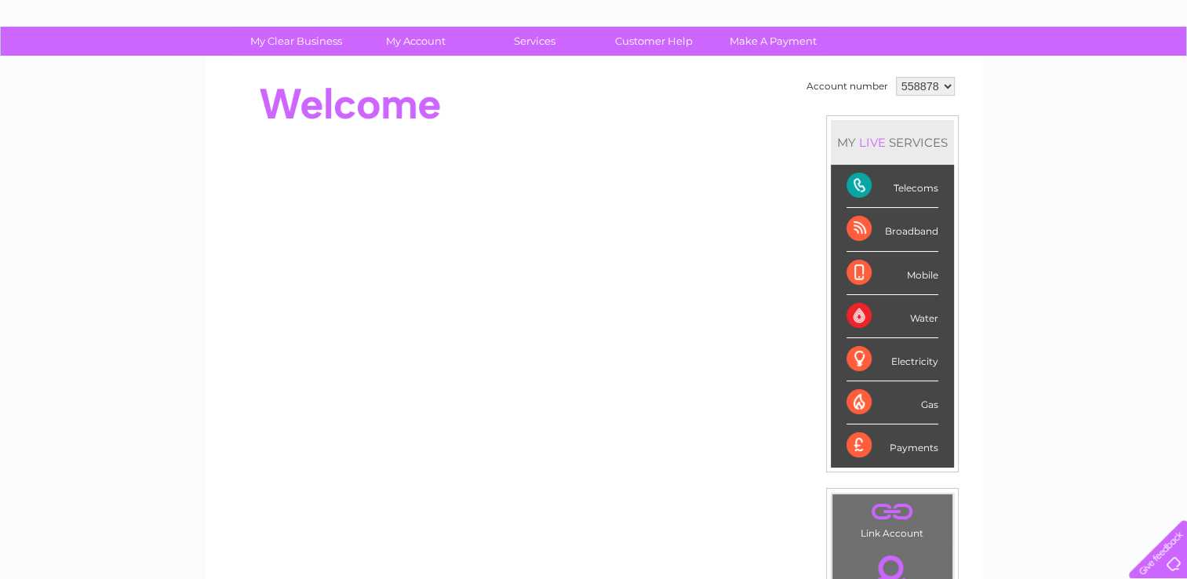
scroll to position [157, 0]
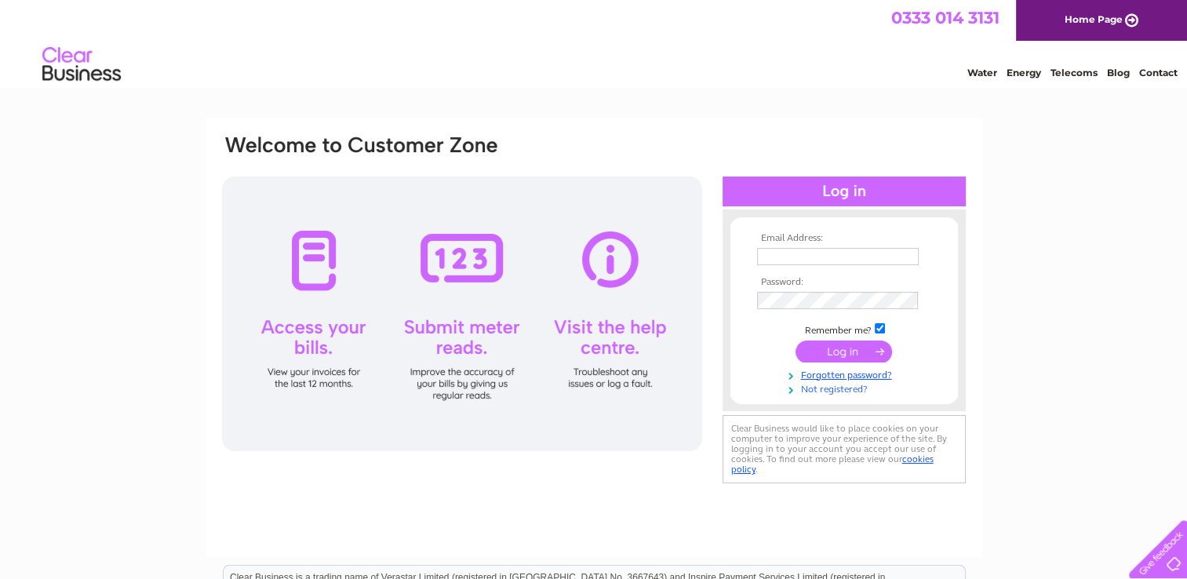
type input "[EMAIL_ADDRESS][DOMAIN_NAME]"
click at [843, 386] on link "Not registered?" at bounding box center [846, 387] width 178 height 15
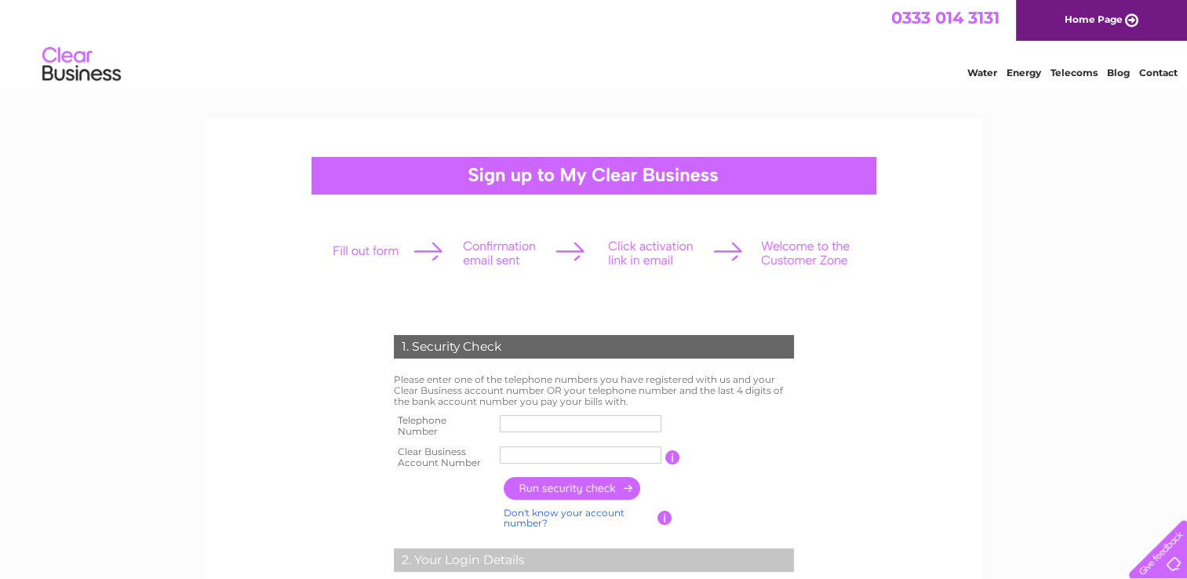
click at [572, 420] on input "text" at bounding box center [581, 423] width 162 height 17
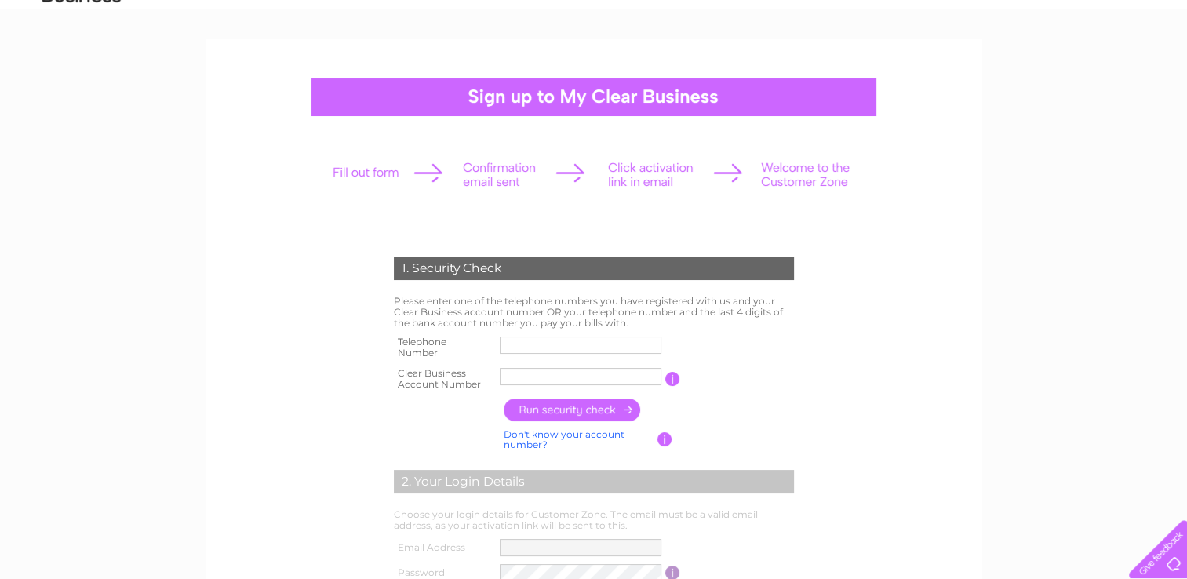
click at [546, 351] on input "text" at bounding box center [581, 344] width 162 height 17
type input "02087717555"
drag, startPoint x: 591, startPoint y: 344, endPoint x: 452, endPoint y: 340, distance: 139.7
click at [452, 340] on tr "Telephone Number 02087717555" at bounding box center [594, 347] width 408 height 31
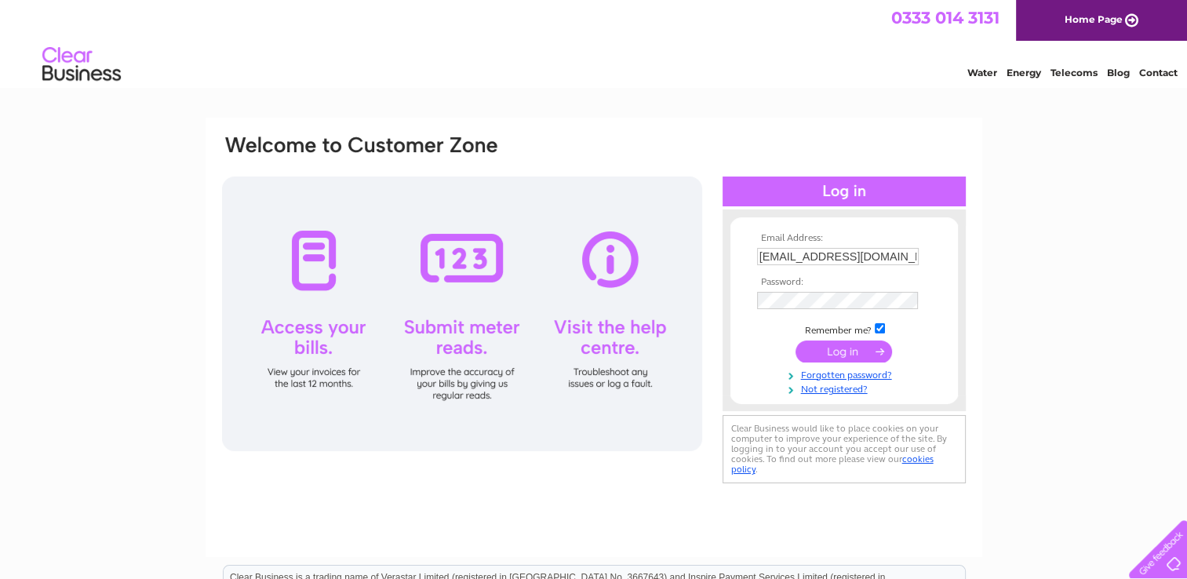
click at [860, 347] on input "submit" at bounding box center [843, 351] width 96 height 22
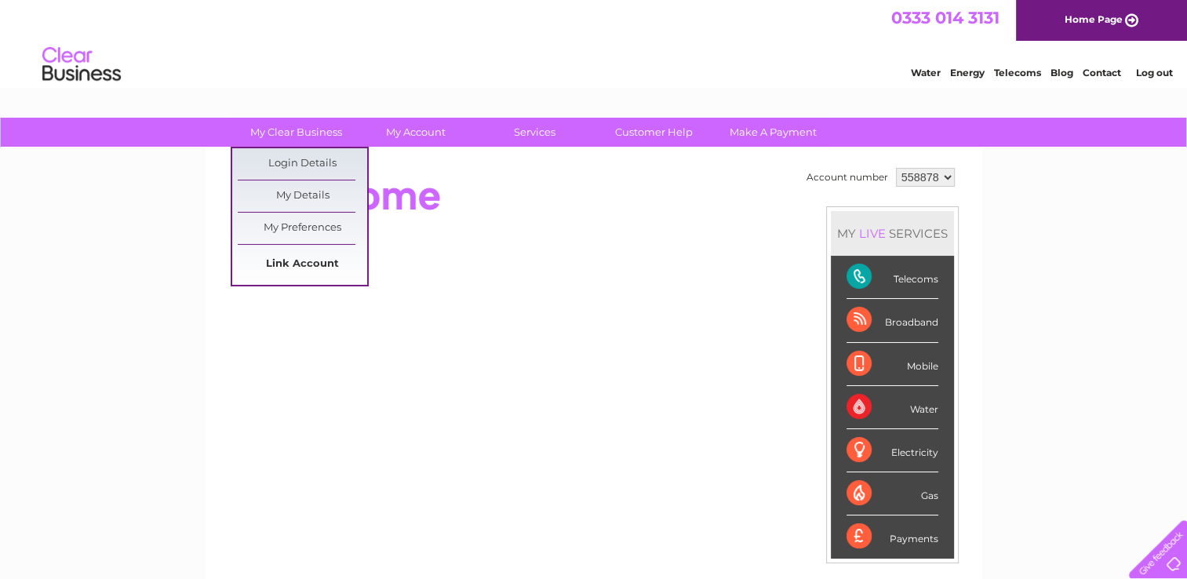
click at [308, 261] on link "Link Account" at bounding box center [302, 264] width 129 height 31
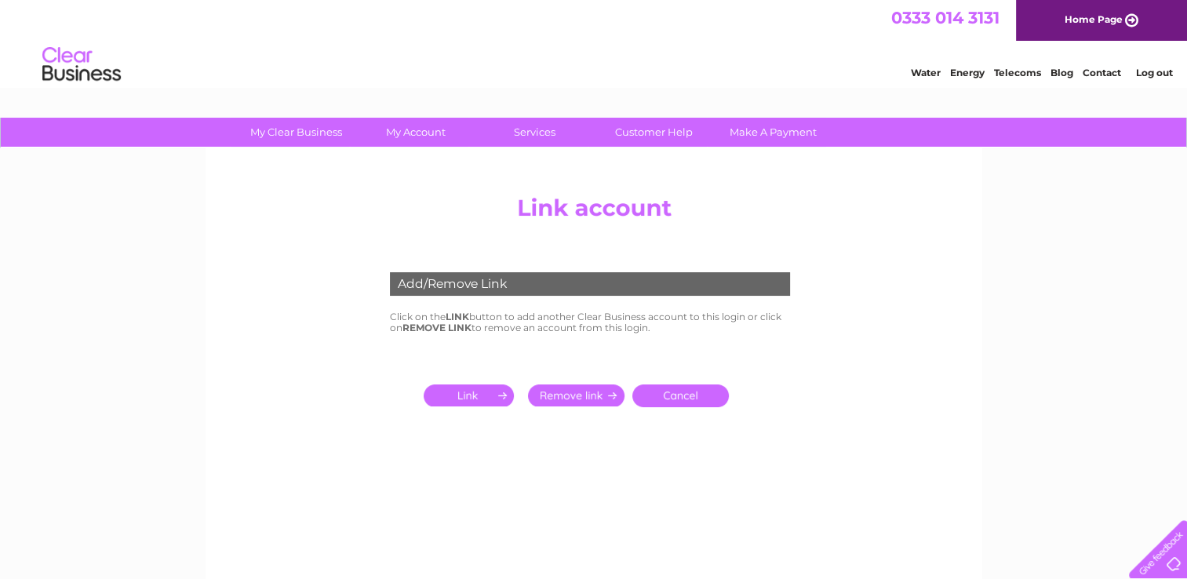
click at [468, 392] on input "submit" at bounding box center [472, 395] width 96 height 22
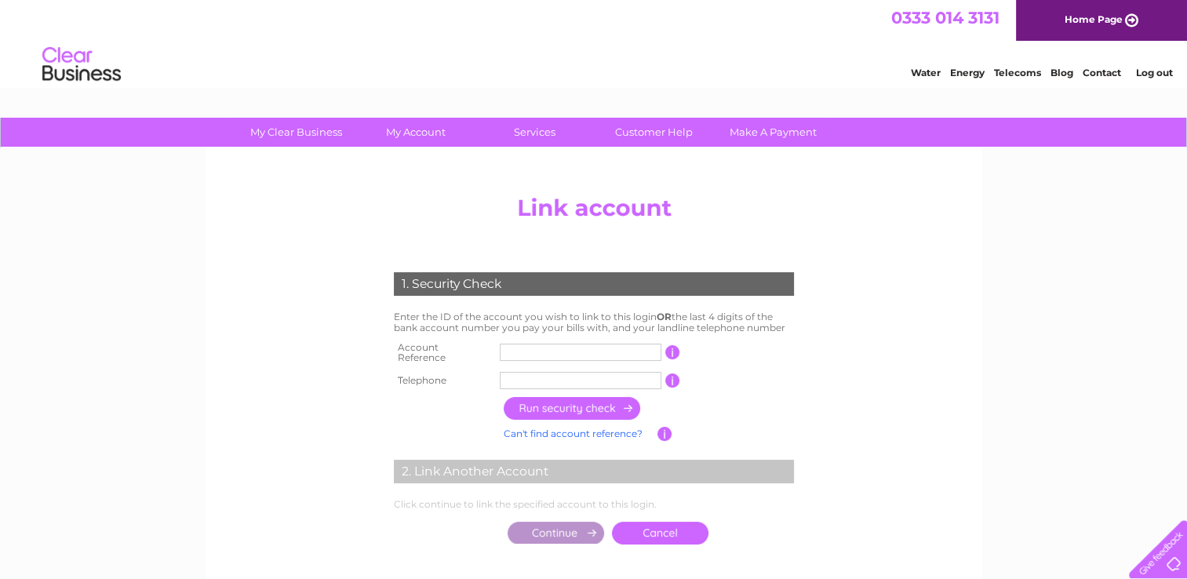
click at [577, 373] on input "text" at bounding box center [581, 380] width 162 height 17
click at [574, 372] on input "text" at bounding box center [581, 380] width 162 height 17
click at [592, 372] on input "0208771755" at bounding box center [581, 380] width 162 height 17
type input "02087717555"
click at [609, 347] on input "text" at bounding box center [581, 352] width 162 height 17
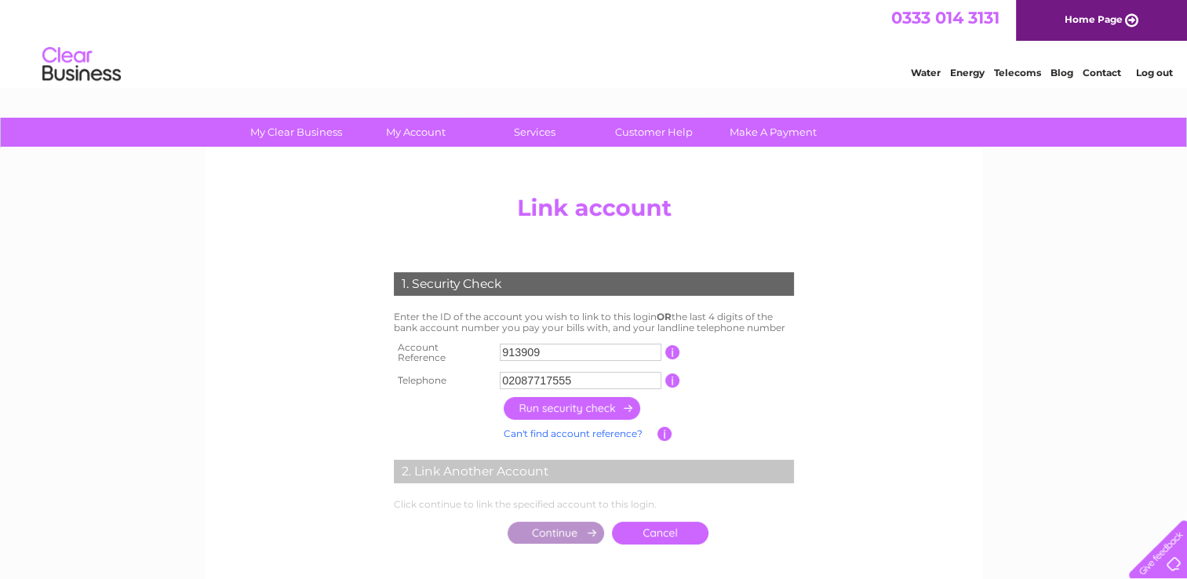
type input "913909"
click at [597, 398] on input "button" at bounding box center [573, 408] width 138 height 23
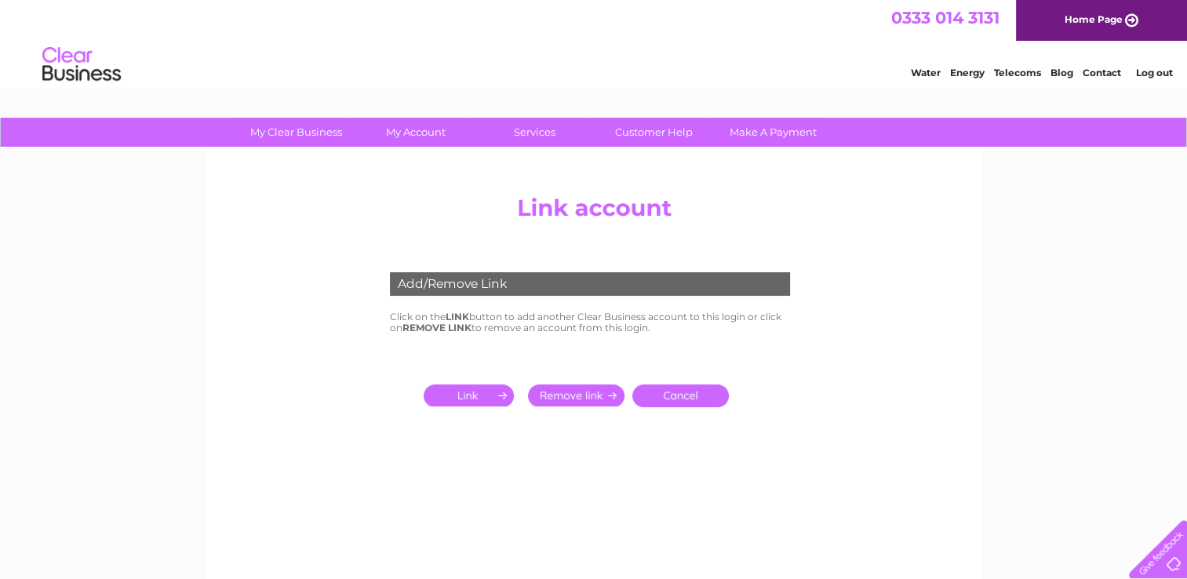
click at [682, 397] on link "Cancel" at bounding box center [680, 395] width 96 height 23
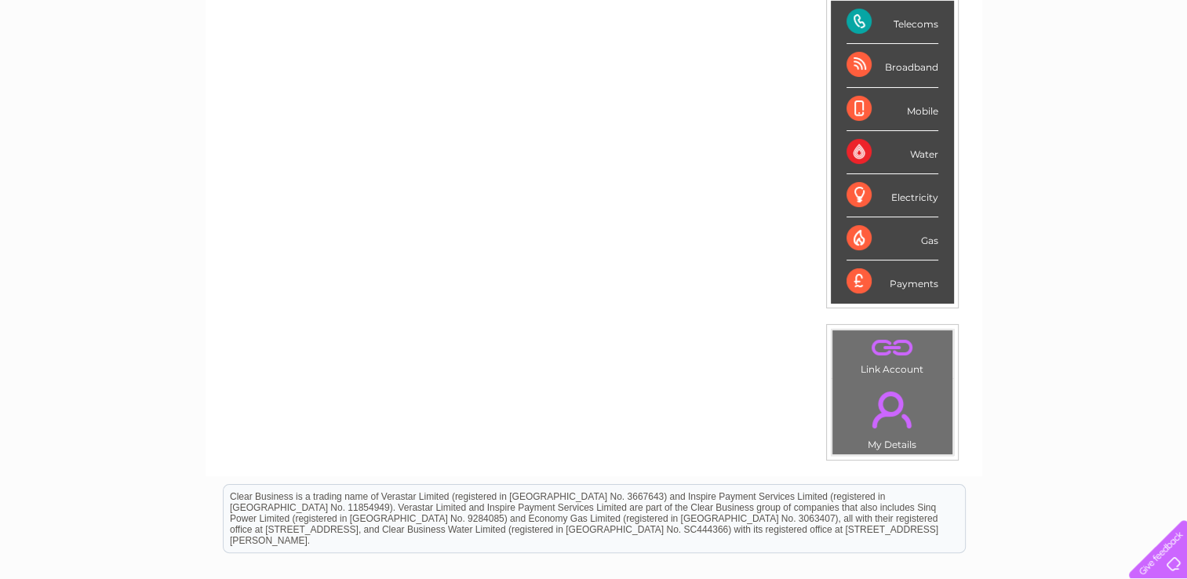
scroll to position [428, 0]
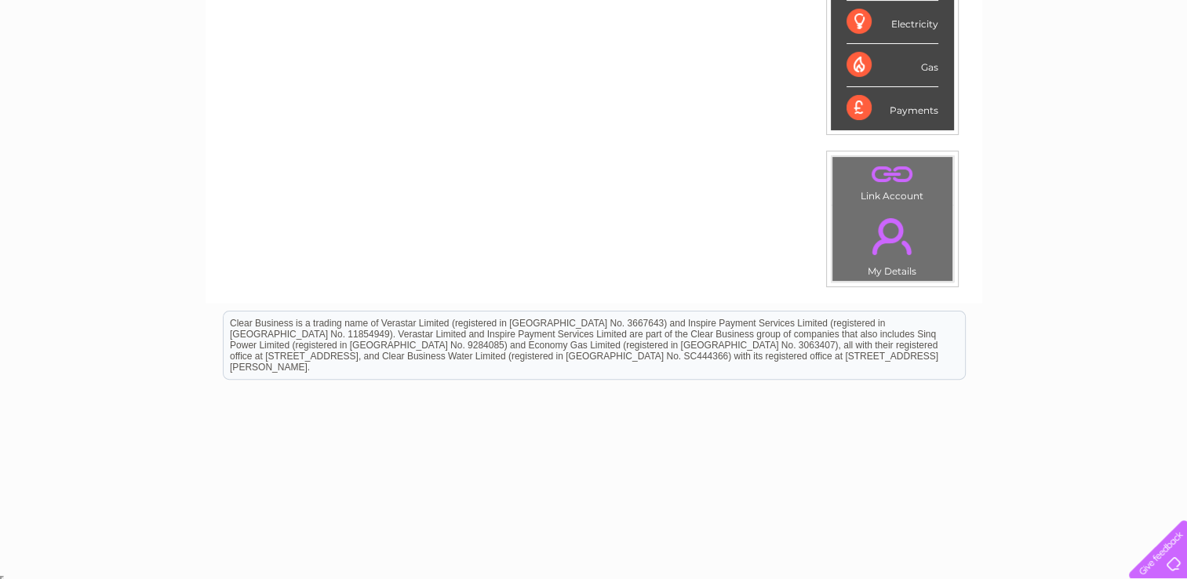
click at [1007, 257] on div "My Clear Business Login Details My Details My Preferences Link Account My Accou…" at bounding box center [593, 130] width 1187 height 882
click at [889, 172] on link "." at bounding box center [892, 174] width 112 height 27
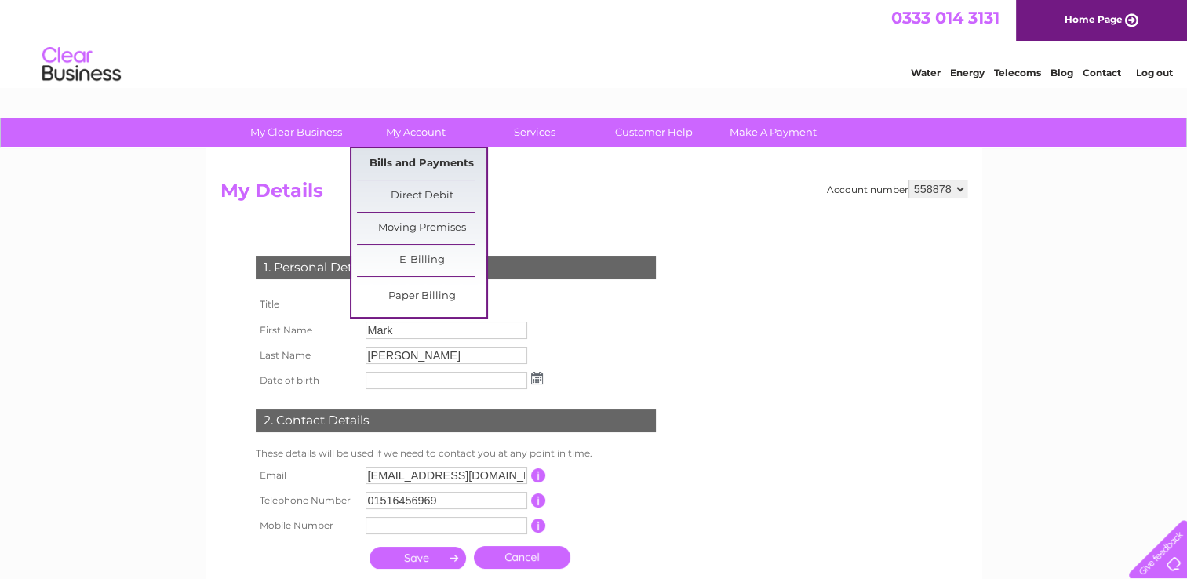
click at [446, 161] on link "Bills and Payments" at bounding box center [421, 163] width 129 height 31
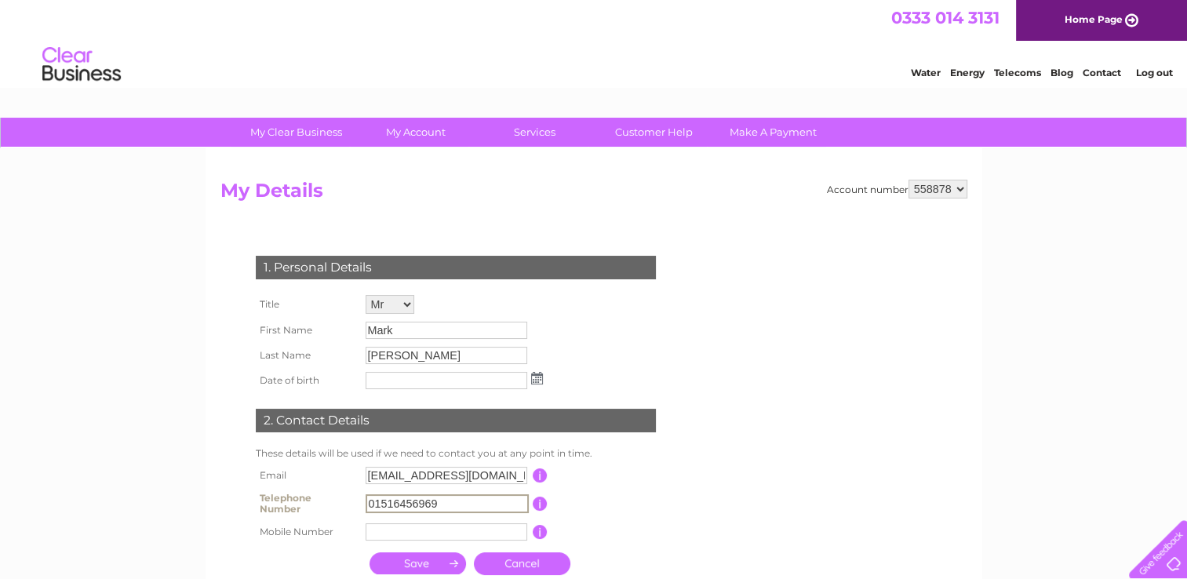
drag, startPoint x: 455, startPoint y: 501, endPoint x: 325, endPoint y: 497, distance: 129.5
click at [325, 497] on tr "Telephone Number 01516456969 This should be a valid landline telephone number s…" at bounding box center [462, 503] width 421 height 31
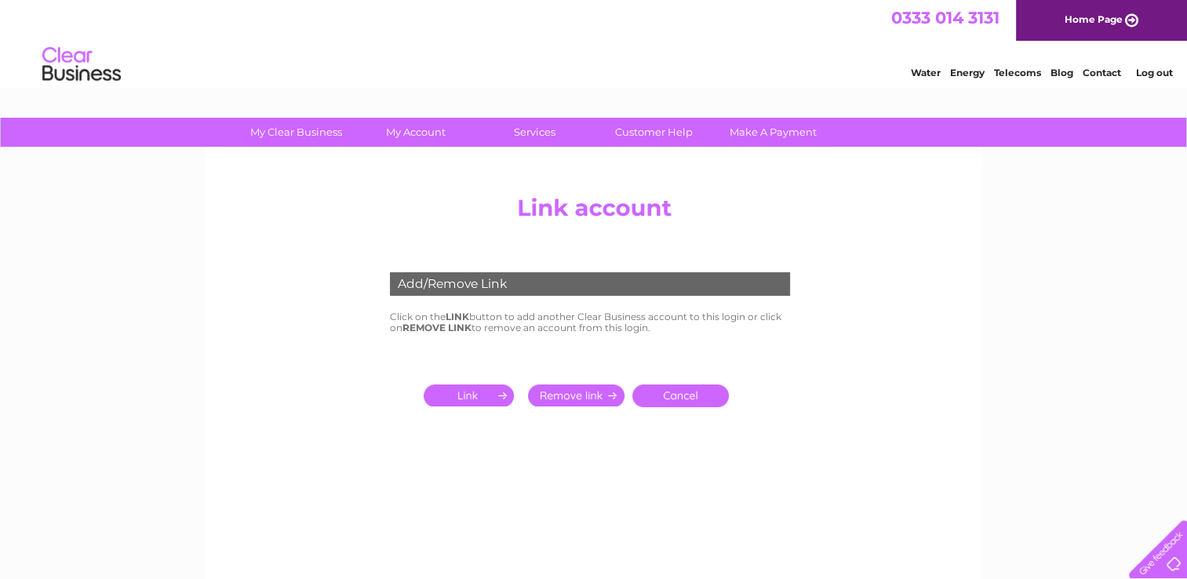
click at [492, 399] on input "submit" at bounding box center [472, 395] width 96 height 22
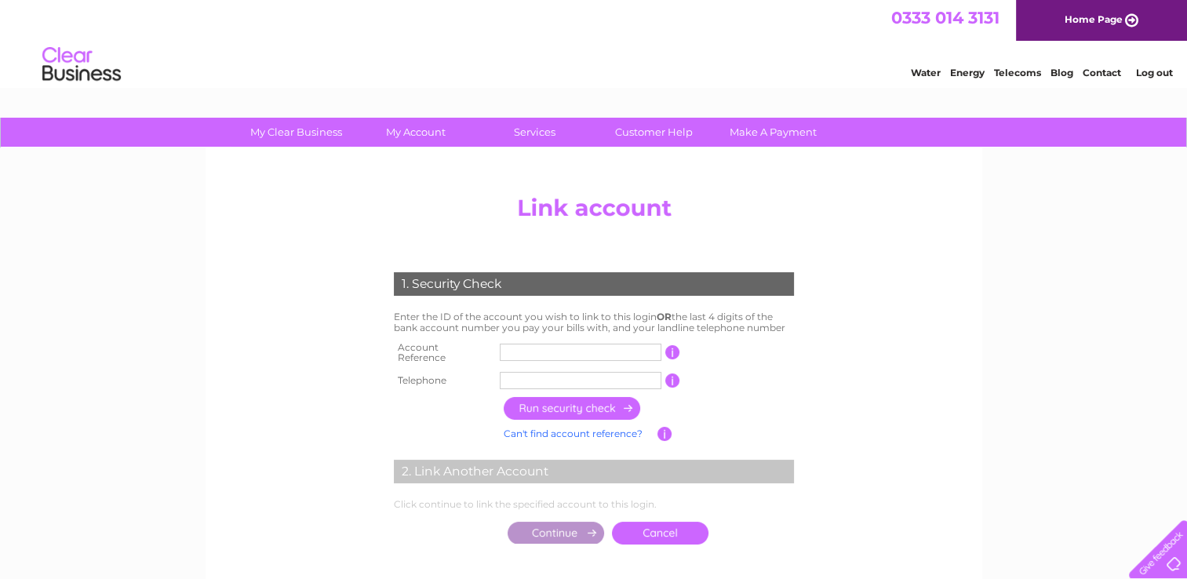
click at [565, 380] on input "text" at bounding box center [581, 380] width 162 height 17
click at [546, 373] on input "text" at bounding box center [581, 380] width 162 height 17
type input "01516456969"
click at [602, 350] on input "text" at bounding box center [581, 352] width 162 height 17
click at [604, 409] on input "button" at bounding box center [573, 408] width 138 height 23
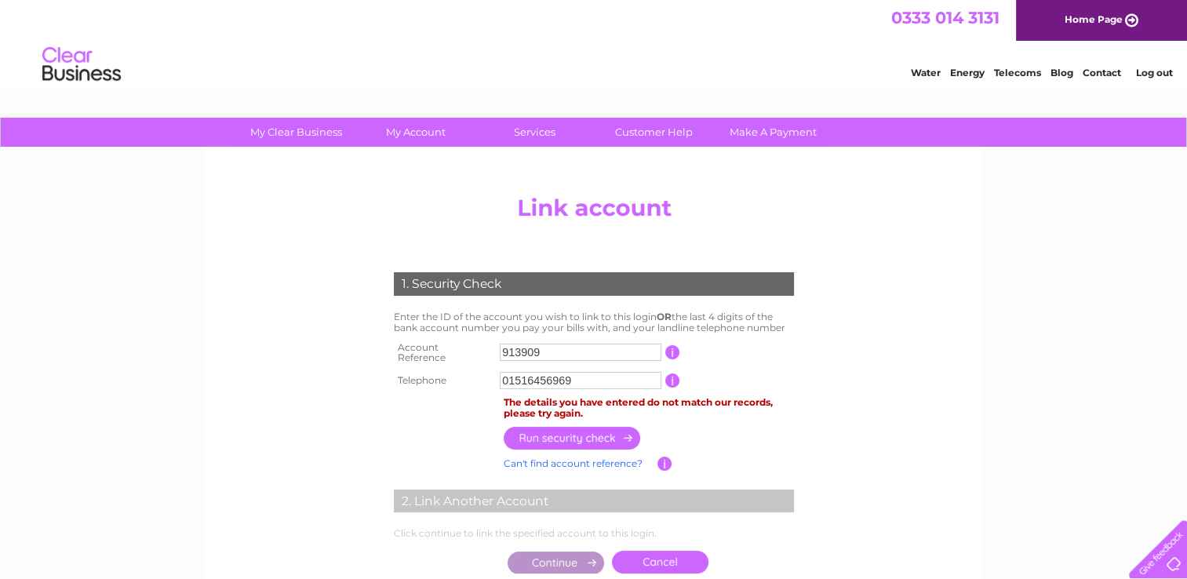
click at [501, 353] on input "913909" at bounding box center [581, 352] width 162 height 17
click at [562, 429] on input "button" at bounding box center [573, 438] width 138 height 23
click at [568, 427] on input "button" at bounding box center [573, 438] width 138 height 23
click at [675, 345] on input "button" at bounding box center [672, 352] width 15 height 14
click at [675, 350] on input "button" at bounding box center [672, 352] width 15 height 14
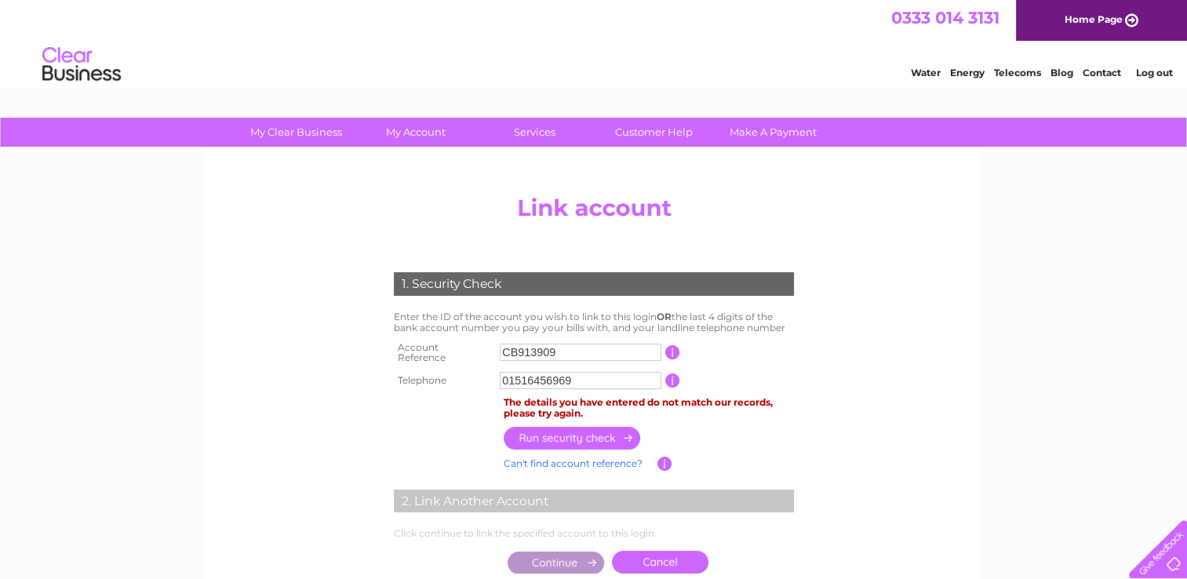
drag, startPoint x: 586, startPoint y: 376, endPoint x: 497, endPoint y: 376, distance: 88.6
click at [497, 376] on td "01516456969" at bounding box center [580, 380] width 169 height 25
drag, startPoint x: 614, startPoint y: 346, endPoint x: 430, endPoint y: 351, distance: 184.4
click at [430, 351] on tr "Account Reference CB913909 This should appear at the top of your bill and its t…" at bounding box center [594, 352] width 408 height 31
type input "1057197"
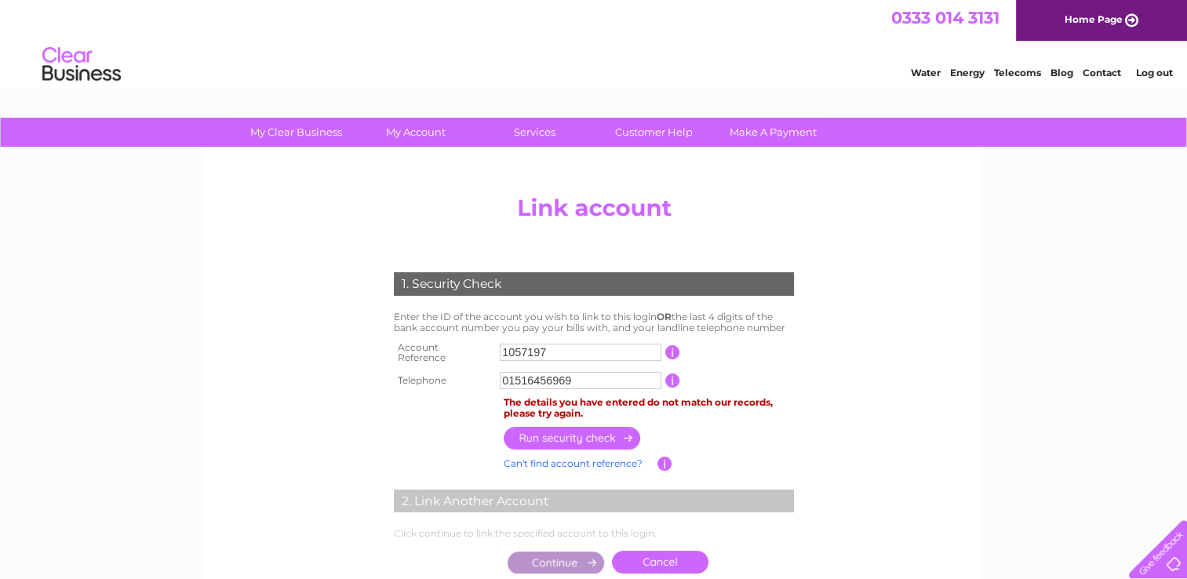
click at [574, 433] on input "button" at bounding box center [573, 438] width 138 height 23
click at [579, 428] on input "button" at bounding box center [573, 438] width 138 height 23
drag, startPoint x: 611, startPoint y: 350, endPoint x: 432, endPoint y: 340, distance: 179.1
click at [432, 340] on tr "Account Reference 1057197 This should appear at the top of your bill and its th…" at bounding box center [594, 352] width 408 height 31
click at [519, 347] on input "1057197" at bounding box center [581, 352] width 162 height 17
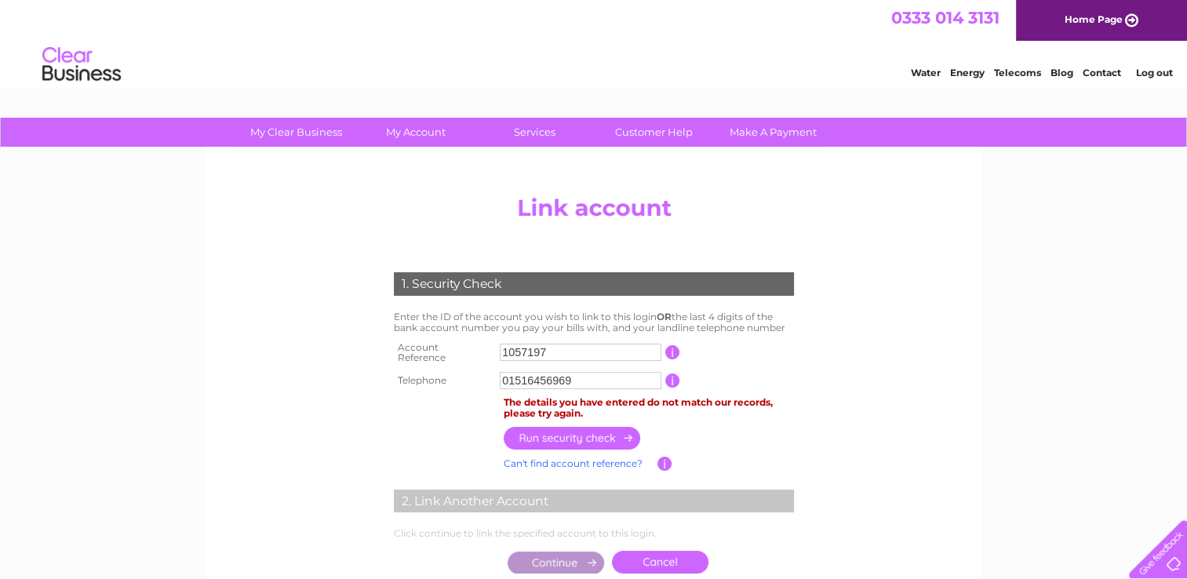
click at [519, 347] on input "1057197" at bounding box center [581, 352] width 162 height 17
click at [1090, 199] on div "My Clear Business Login Details My Details My Preferences Link Account My Accou…" at bounding box center [593, 507] width 1187 height 779
drag, startPoint x: 571, startPoint y: 351, endPoint x: 482, endPoint y: 350, distance: 89.4
click at [482, 350] on tr "Account Reference 1057197 This should appear at the top of your bill and its th…" at bounding box center [594, 352] width 408 height 31
drag, startPoint x: 602, startPoint y: 374, endPoint x: 413, endPoint y: 368, distance: 189.1
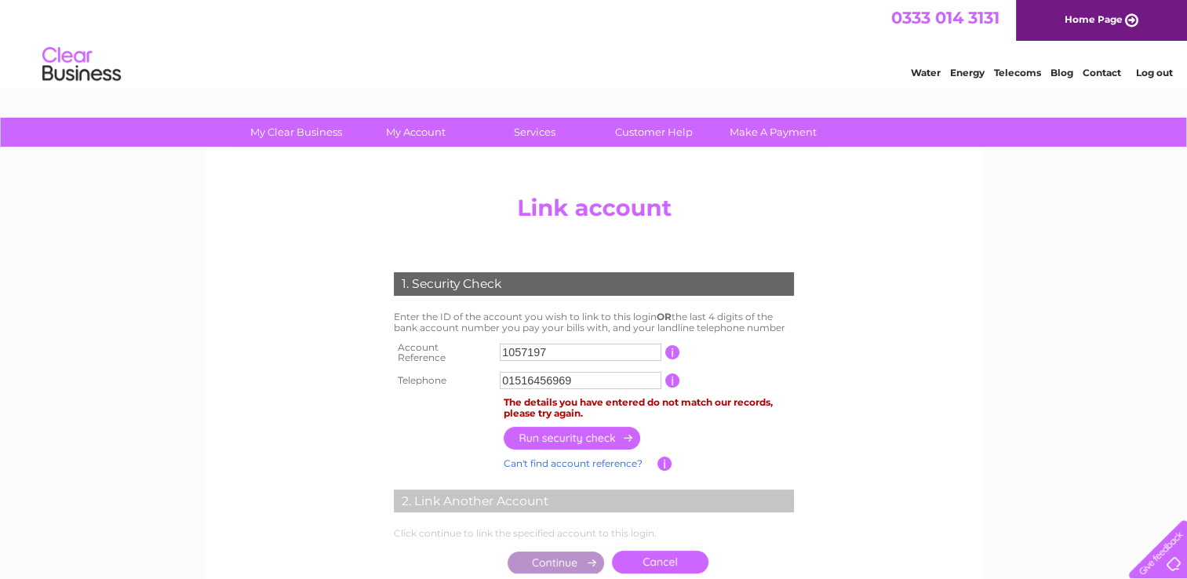
click at [419, 368] on tr "Telephone 01516456969 1 of the landline telephone numbers you have given us" at bounding box center [594, 380] width 408 height 25
click at [1161, 67] on link "Log out" at bounding box center [1153, 73] width 37 height 12
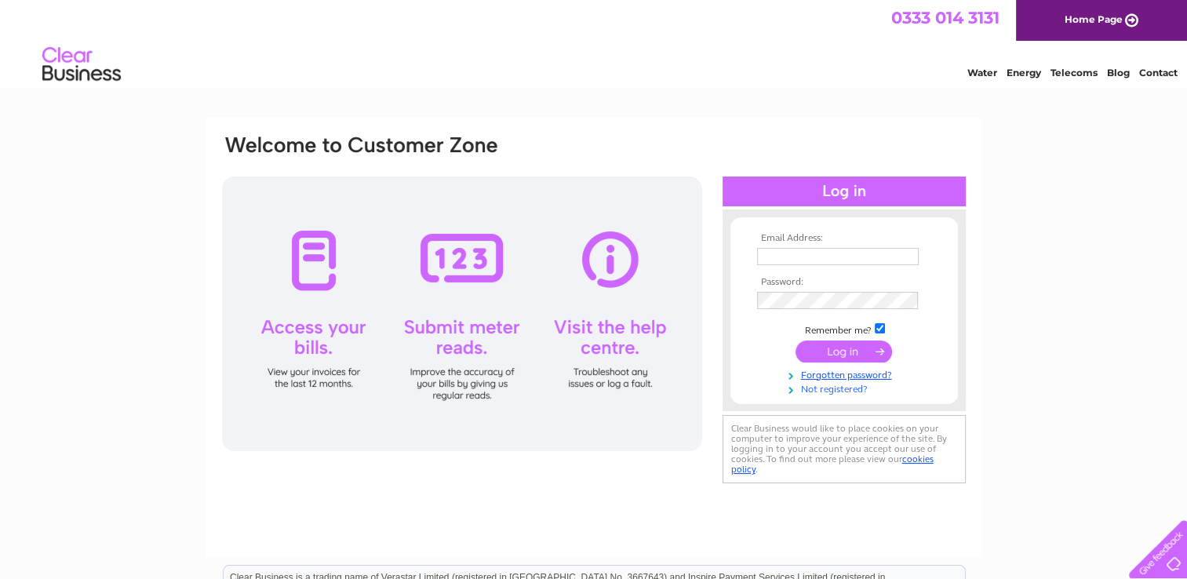
type input "[EMAIL_ADDRESS][DOMAIN_NAME]"
click at [835, 390] on link "Not registered?" at bounding box center [846, 387] width 178 height 15
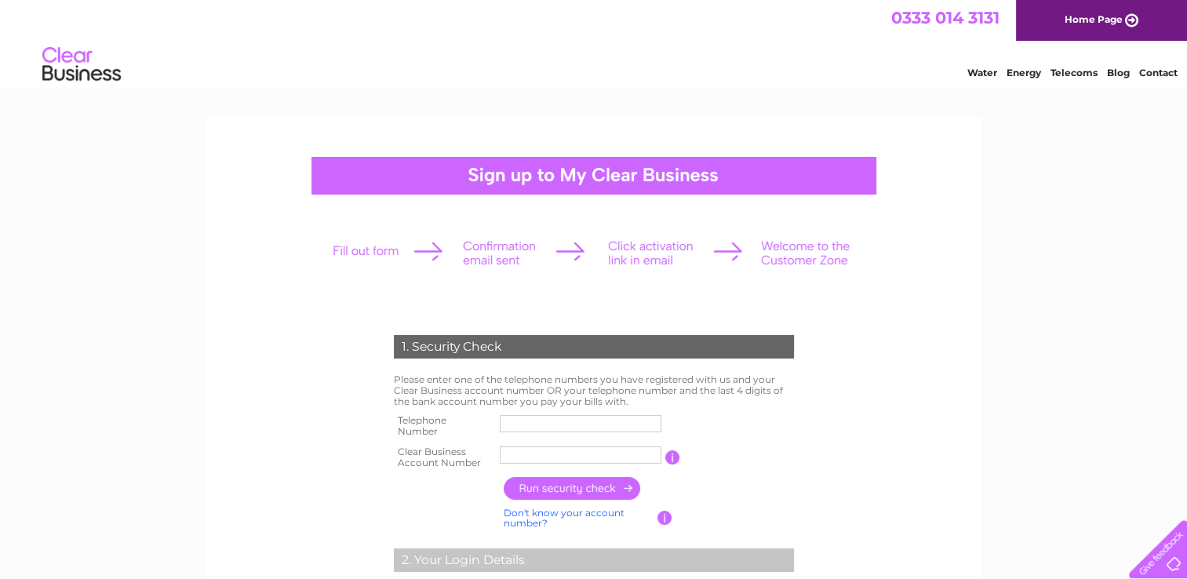
click at [595, 423] on input "text" at bounding box center [581, 423] width 162 height 17
paste input "01516456969"
type input "01516456969"
drag, startPoint x: 122, startPoint y: 405, endPoint x: 129, endPoint y: 395, distance: 12.6
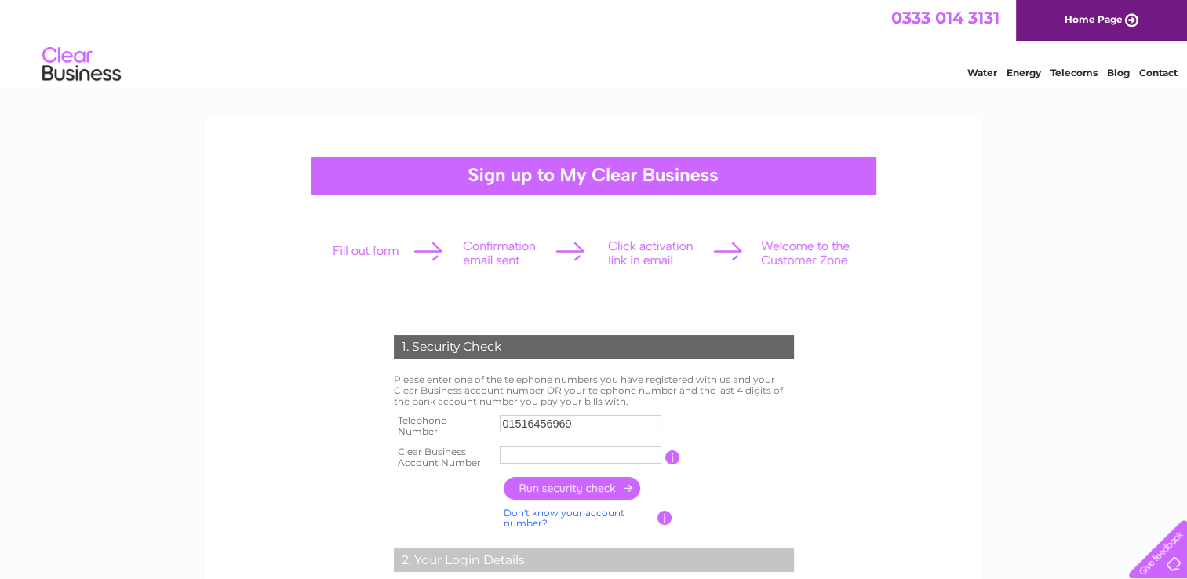
click at [593, 456] on input "text" at bounding box center [581, 454] width 162 height 17
paste input "1057197"
type input "1057197"
click at [590, 482] on input "button" at bounding box center [573, 488] width 138 height 23
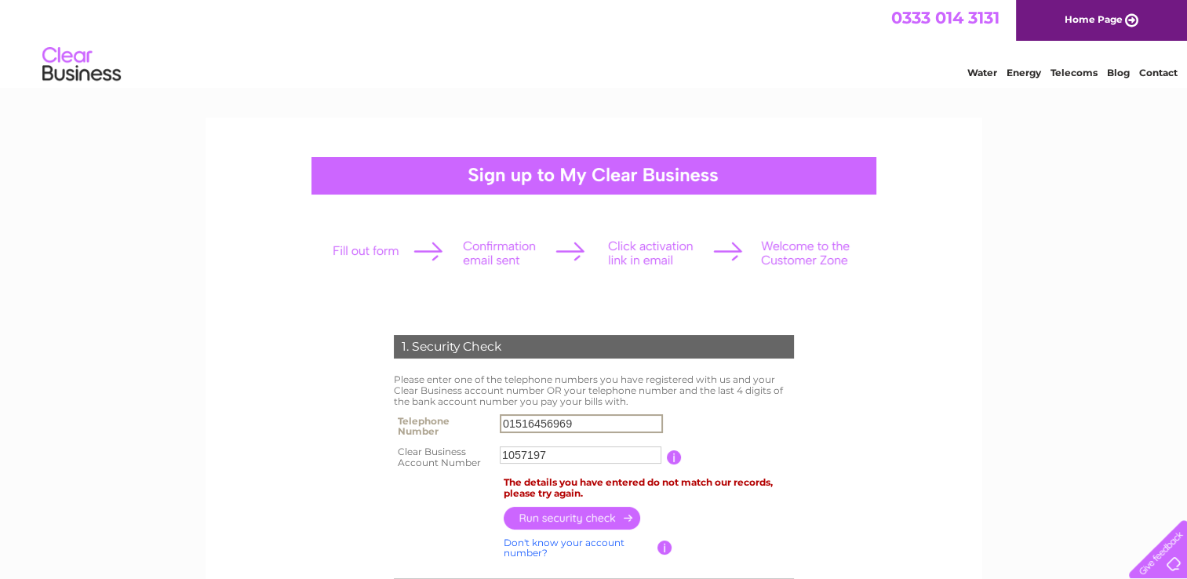
drag, startPoint x: 601, startPoint y: 418, endPoint x: 482, endPoint y: 404, distance: 120.0
click at [590, 518] on input "button" at bounding box center [573, 518] width 138 height 23
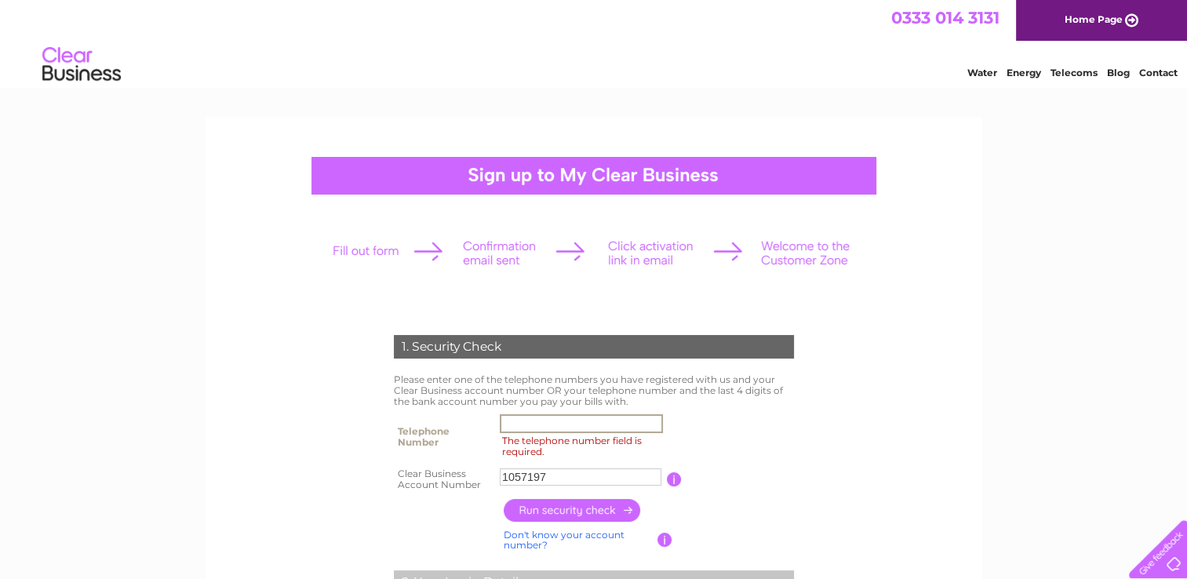
click at [596, 425] on input "The telephone number field is required." at bounding box center [581, 423] width 163 height 19
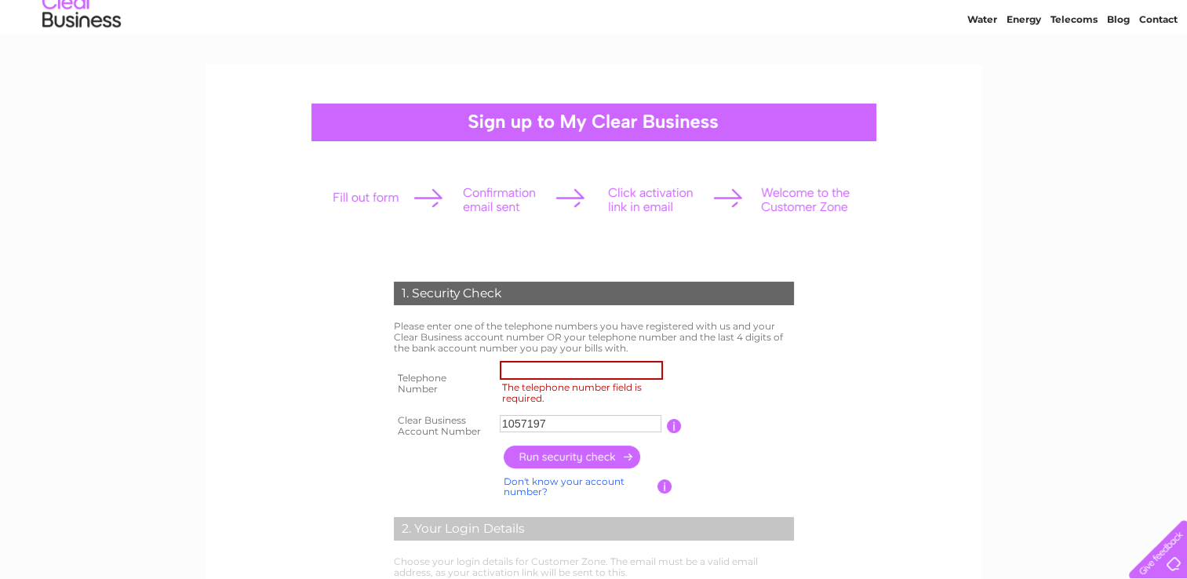
scroll to position [78, 0]
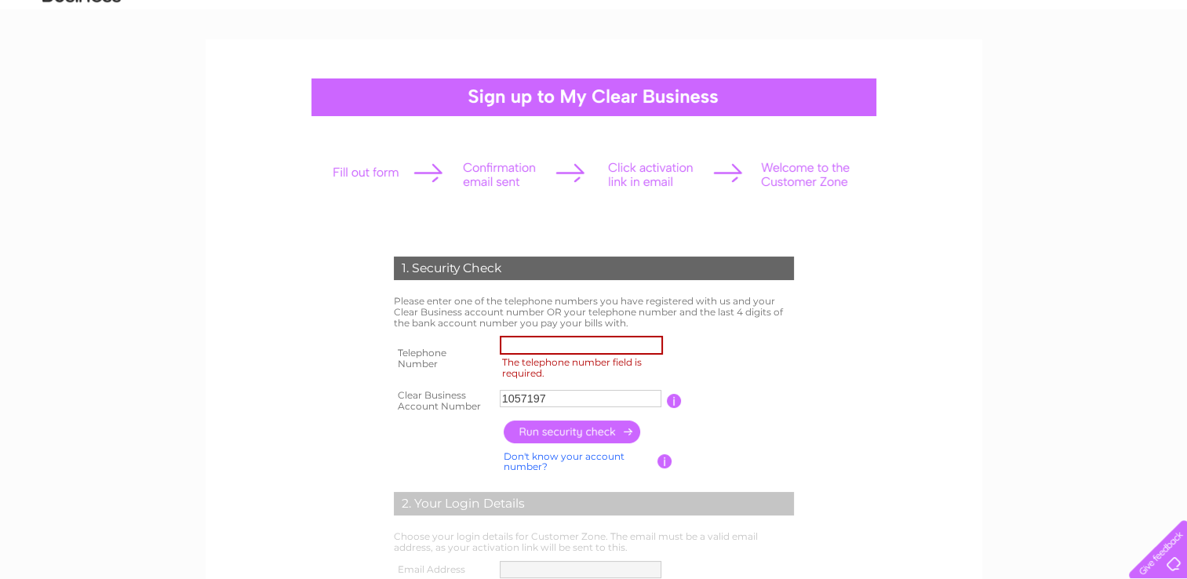
click at [576, 453] on link "Don't know your account number?" at bounding box center [564, 461] width 121 height 23
click at [596, 454] on link "Don't know your bank account number?" at bounding box center [577, 461] width 147 height 23
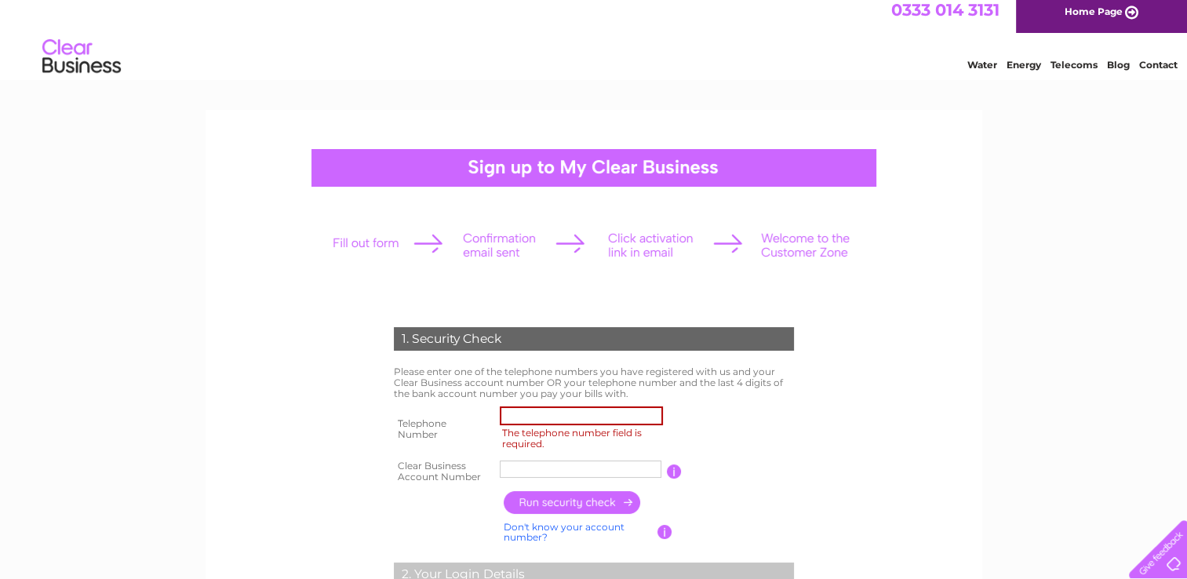
scroll to position [0, 0]
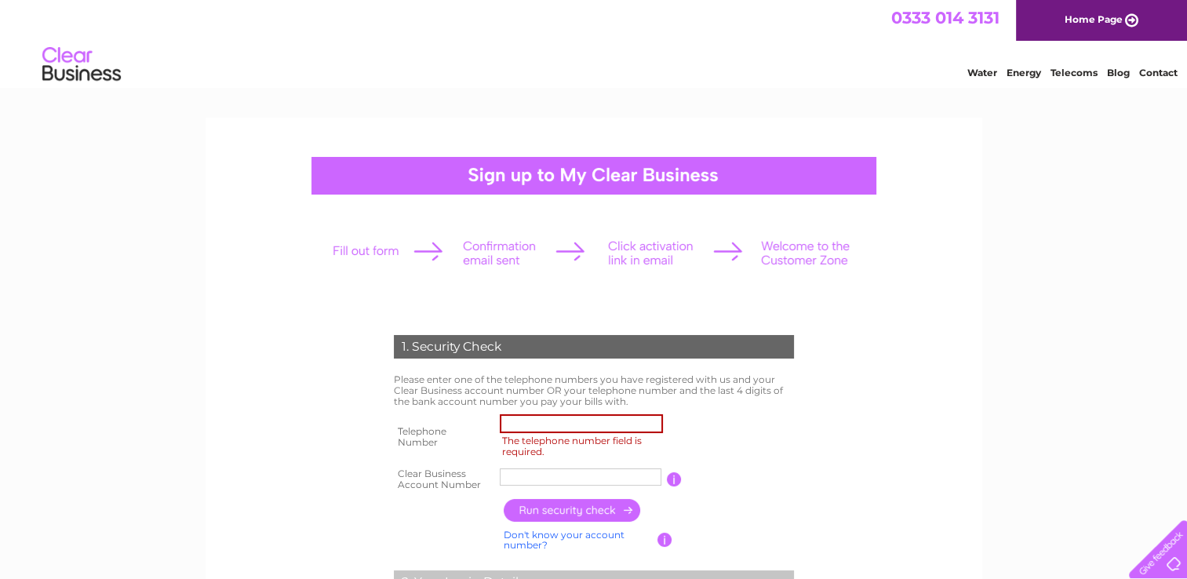
click at [562, 424] on input "The telephone number field is required." at bounding box center [581, 423] width 163 height 19
type input "01904202228"
drag, startPoint x: 579, startPoint y: 472, endPoint x: 464, endPoint y: 461, distance: 115.0
click at [464, 461] on tbody "Telephone Number 01904202228 The telephone number field is required. Clear Busi…" at bounding box center [594, 452] width 408 height 85
click at [532, 481] on input "VetPartne" at bounding box center [581, 476] width 163 height 19
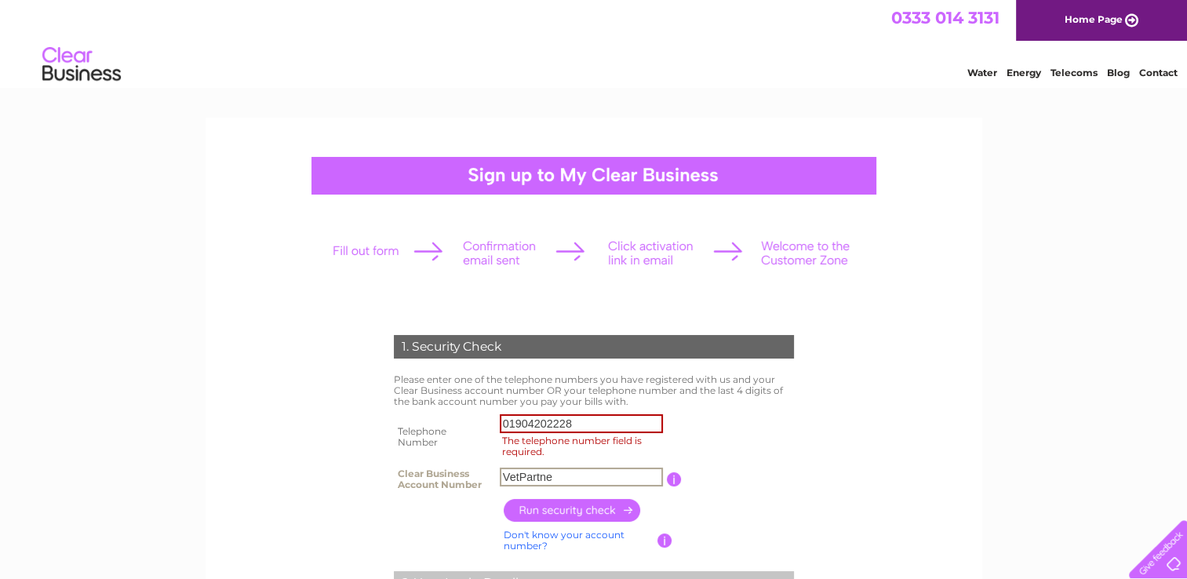
click at [532, 478] on input "VetPartne" at bounding box center [581, 476] width 163 height 19
click at [533, 475] on input "VetPartne" at bounding box center [581, 476] width 163 height 19
paste input "1057197"
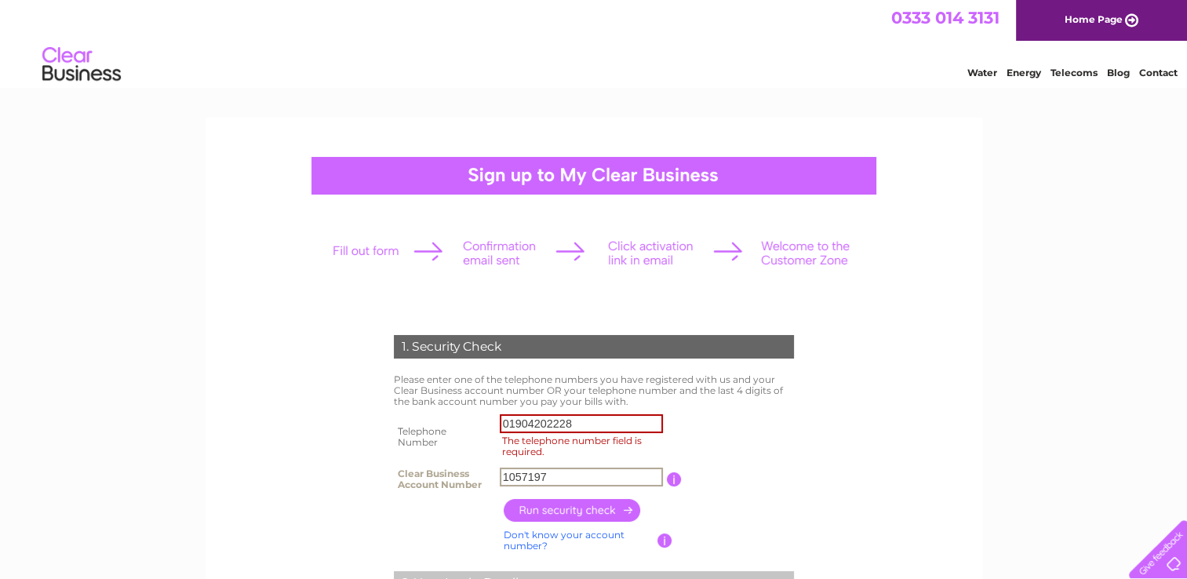
type input "1057197"
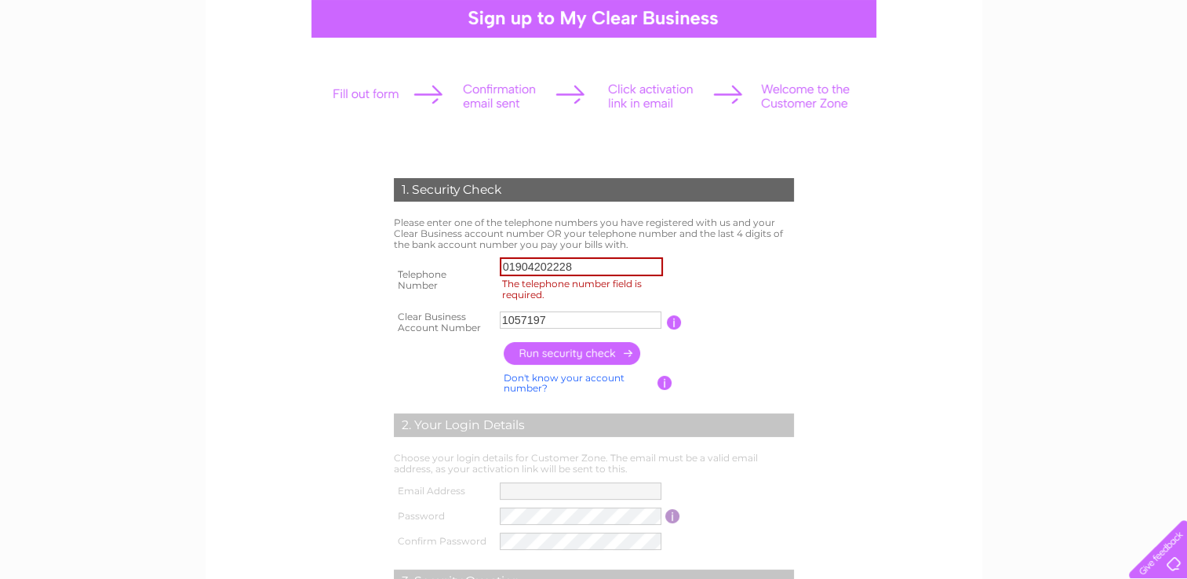
click at [556, 355] on input "button" at bounding box center [573, 353] width 138 height 23
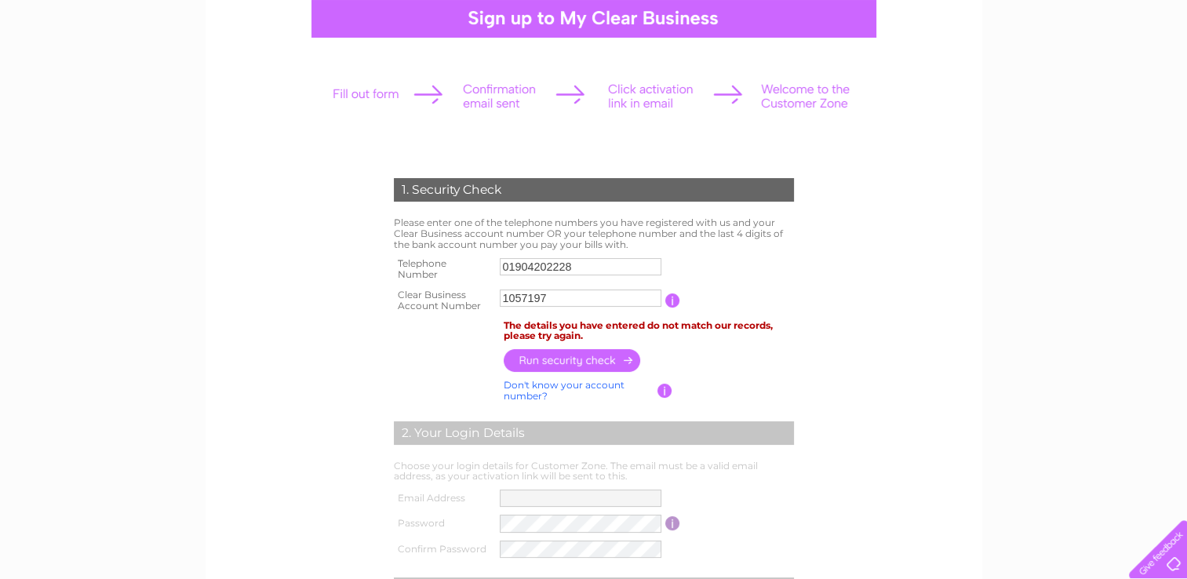
click at [556, 355] on input "button" at bounding box center [573, 360] width 138 height 23
click at [599, 269] on input "01904202228" at bounding box center [581, 266] width 162 height 17
click at [219, 303] on div "1. Security Check Please enter one of the telephone numbers you have registered…" at bounding box center [593, 370] width 776 height 819
